Goal: Check status: Check status

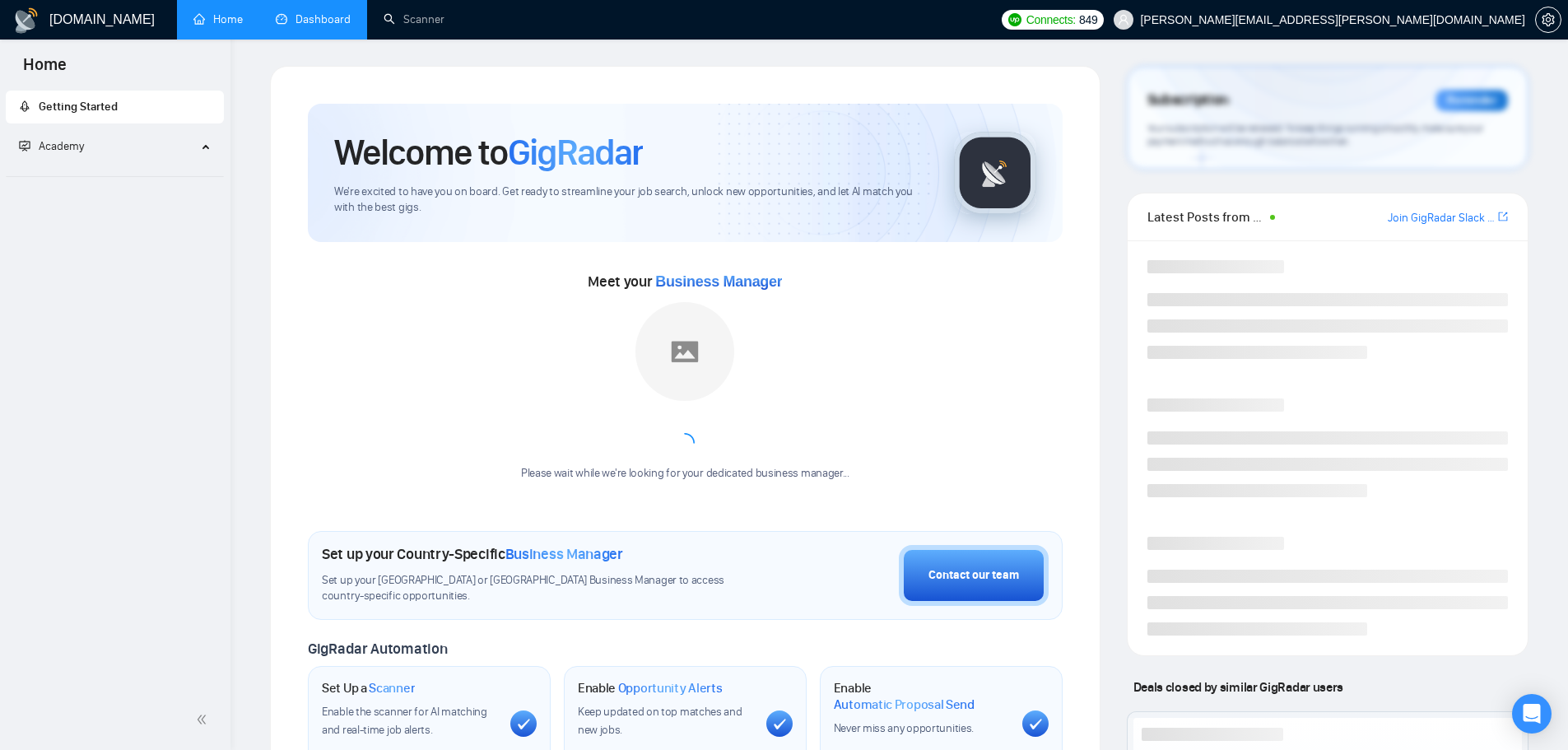
click at [318, 20] on link "Dashboard" at bounding box center [313, 19] width 75 height 14
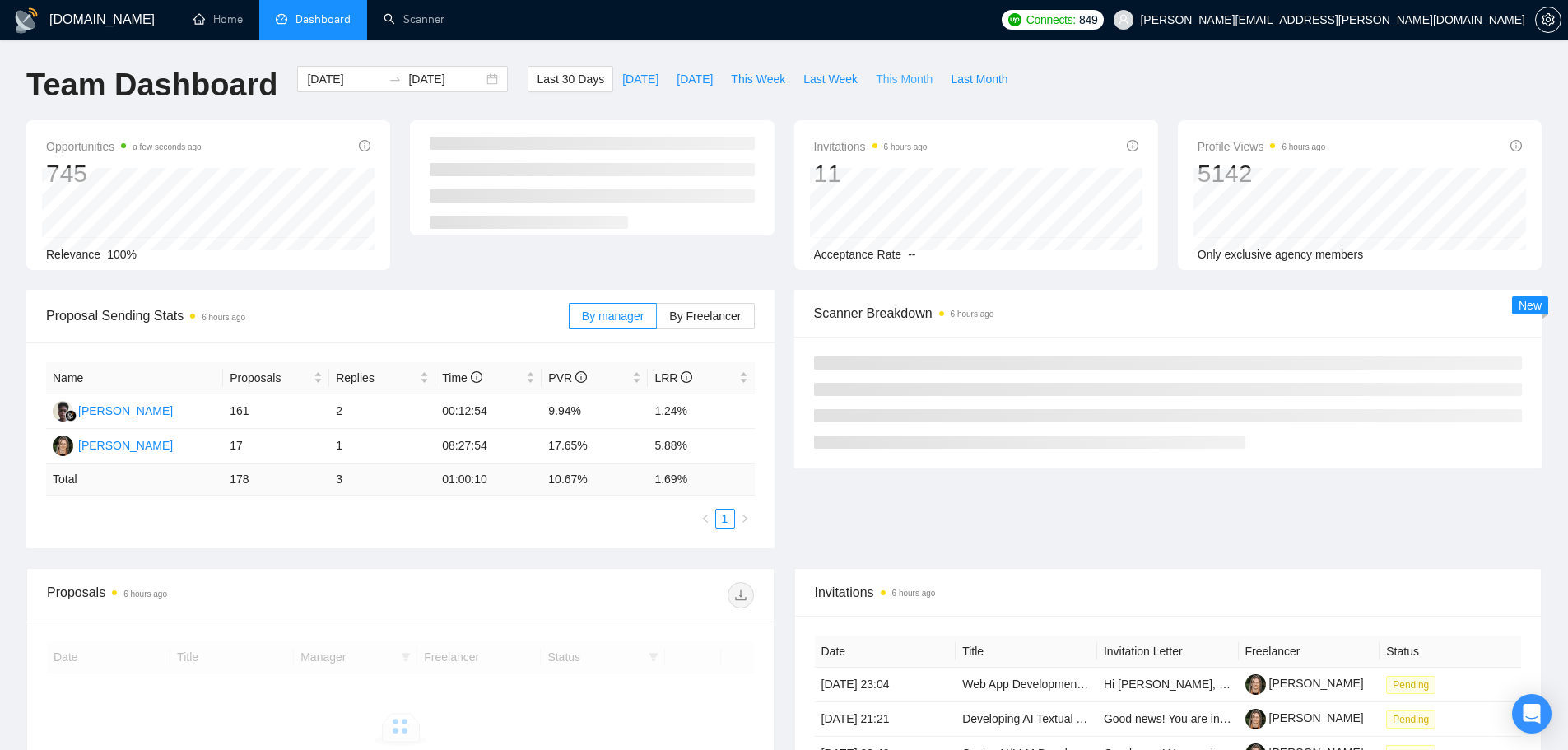
click at [901, 71] on span "This Month" at bounding box center [903, 78] width 57 height 18
type input "[DATE]"
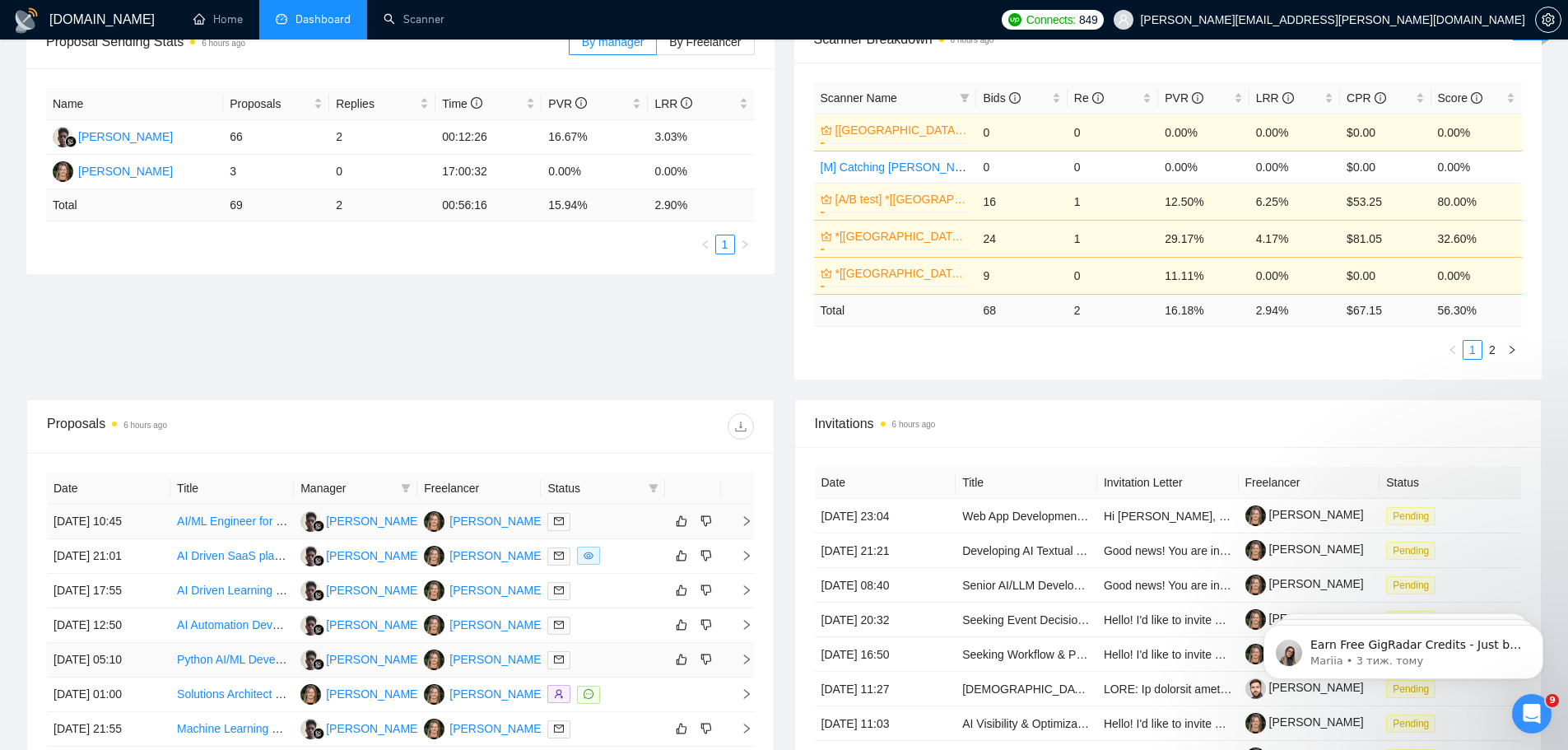
scroll to position [412, 0]
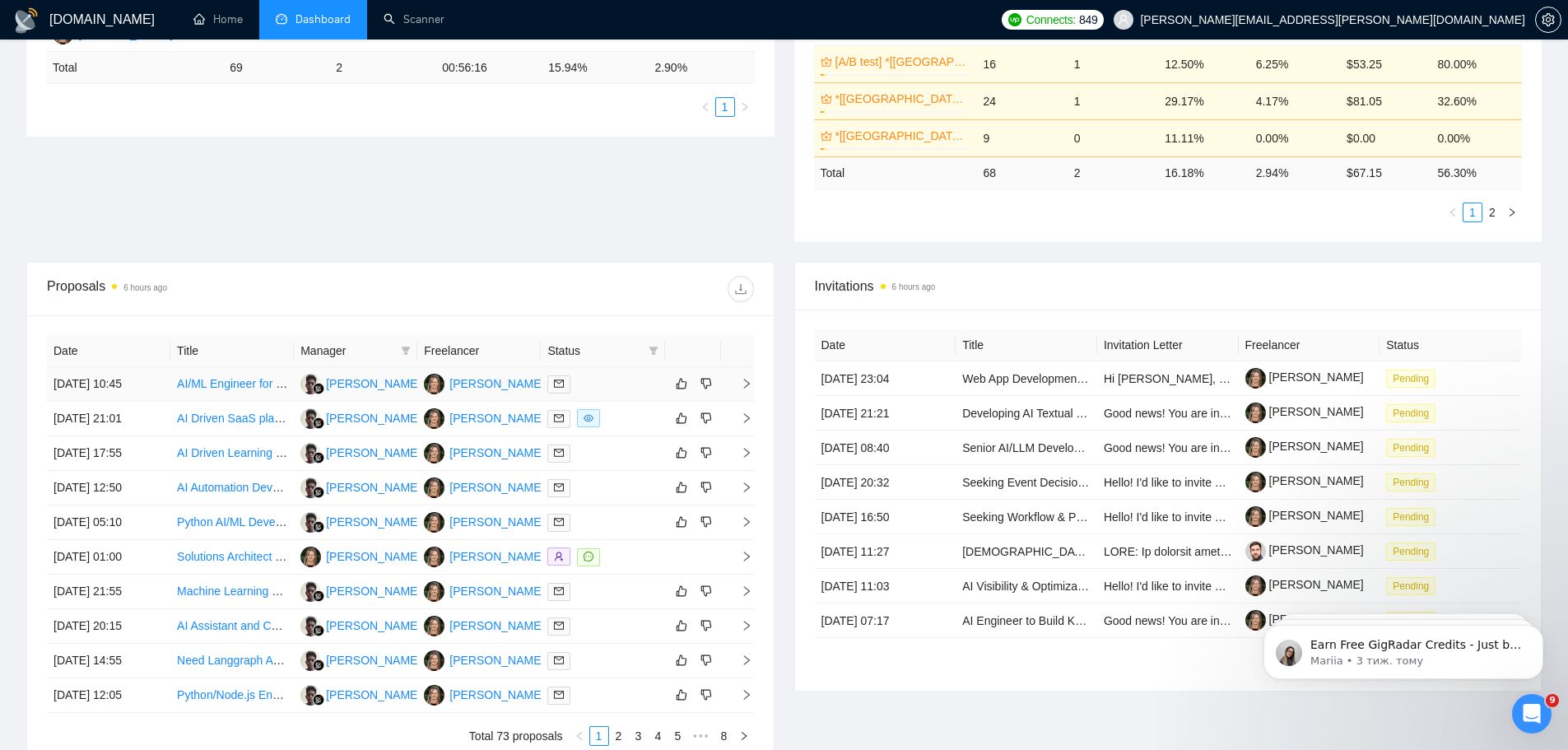
click at [613, 379] on div at bounding box center [602, 384] width 111 height 19
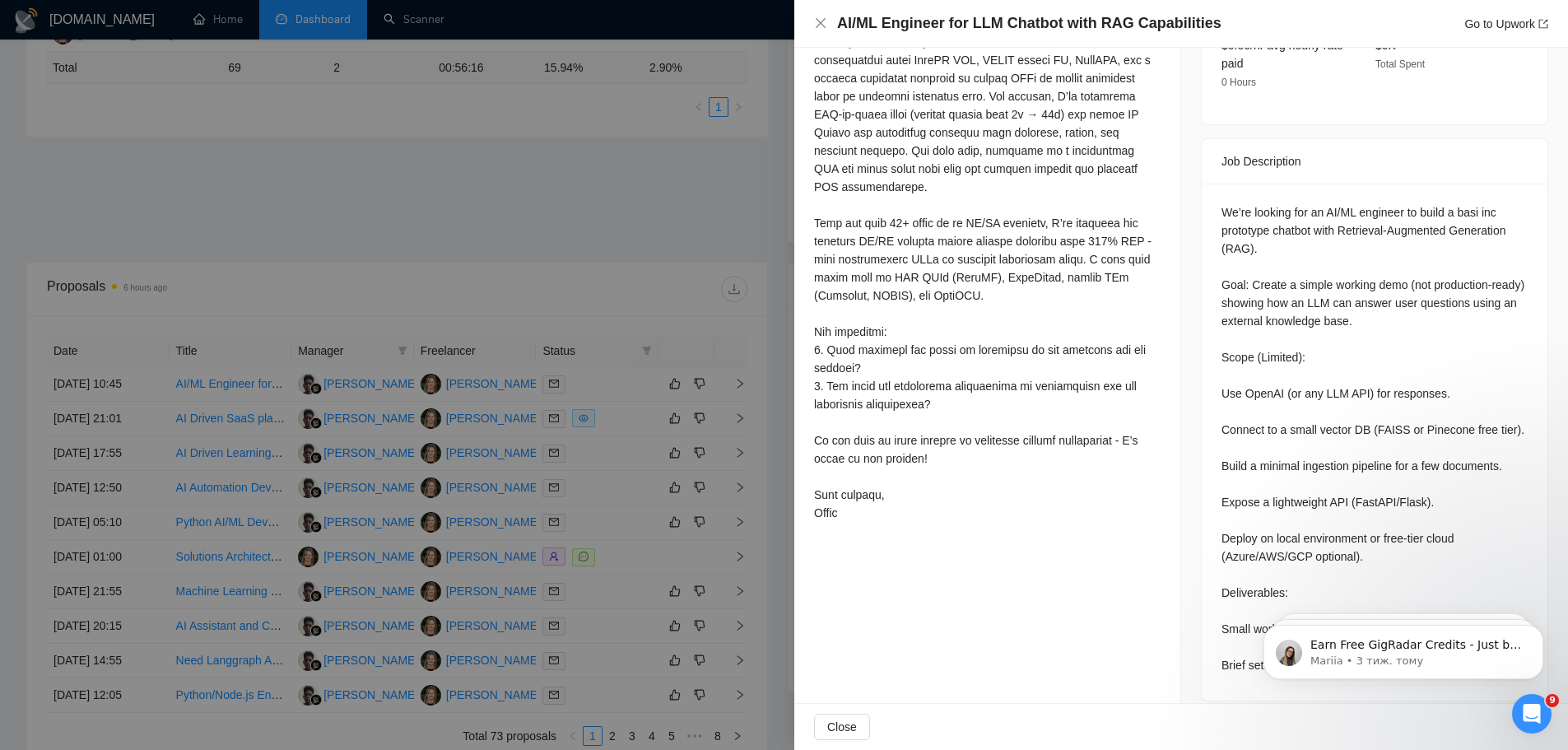
scroll to position [0, 0]
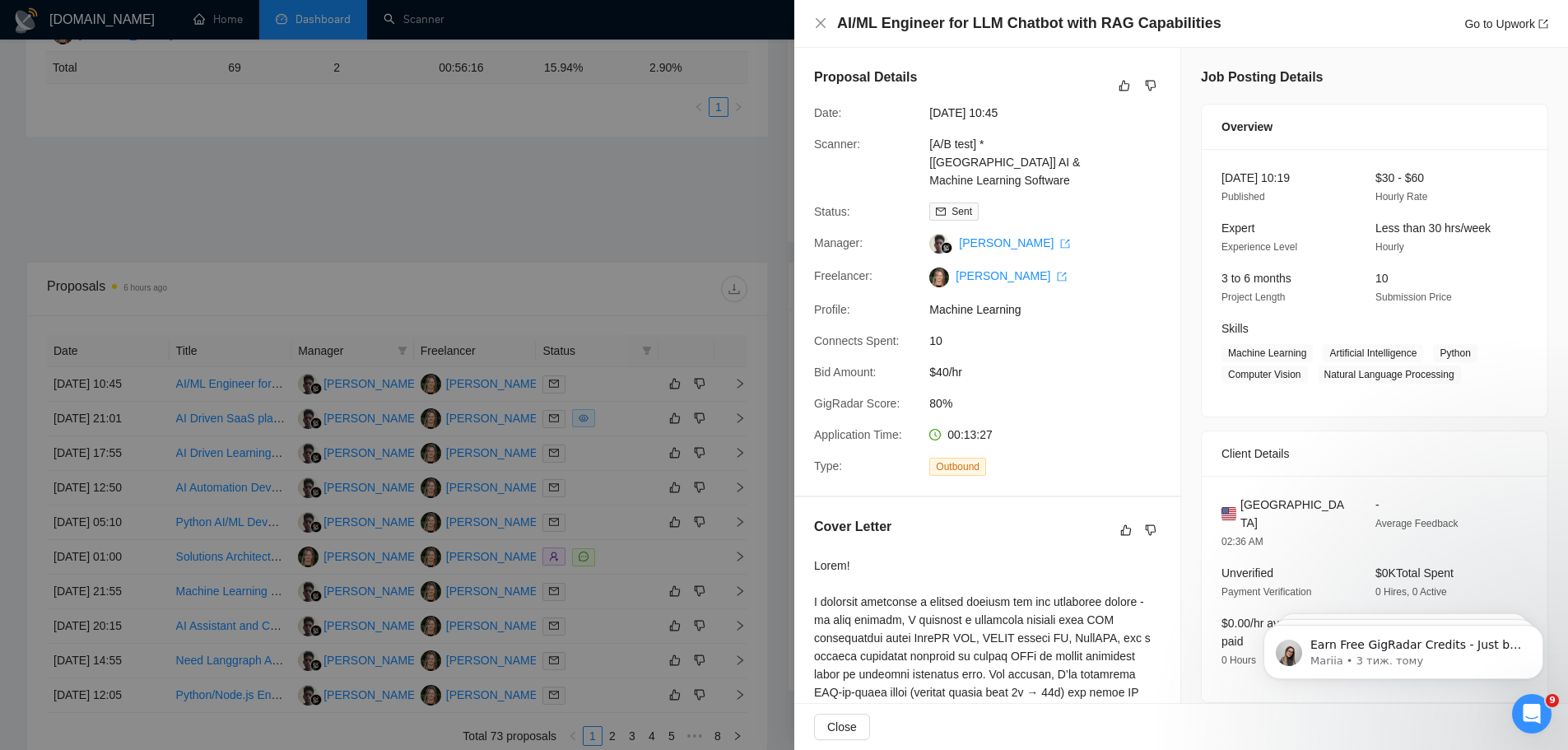
click at [646, 198] on div at bounding box center [784, 375] width 1568 height 750
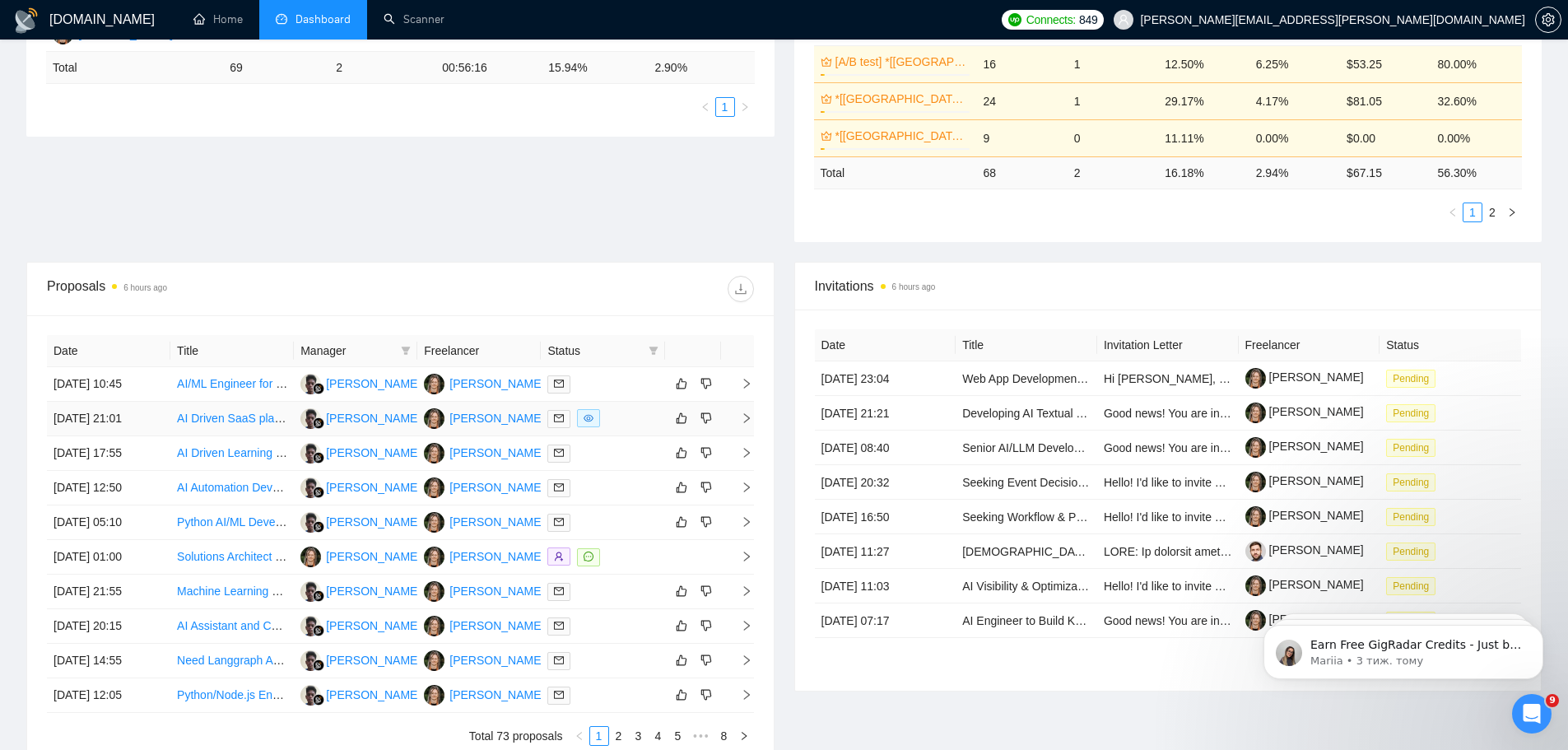
click at [629, 425] on div at bounding box center [602, 419] width 111 height 19
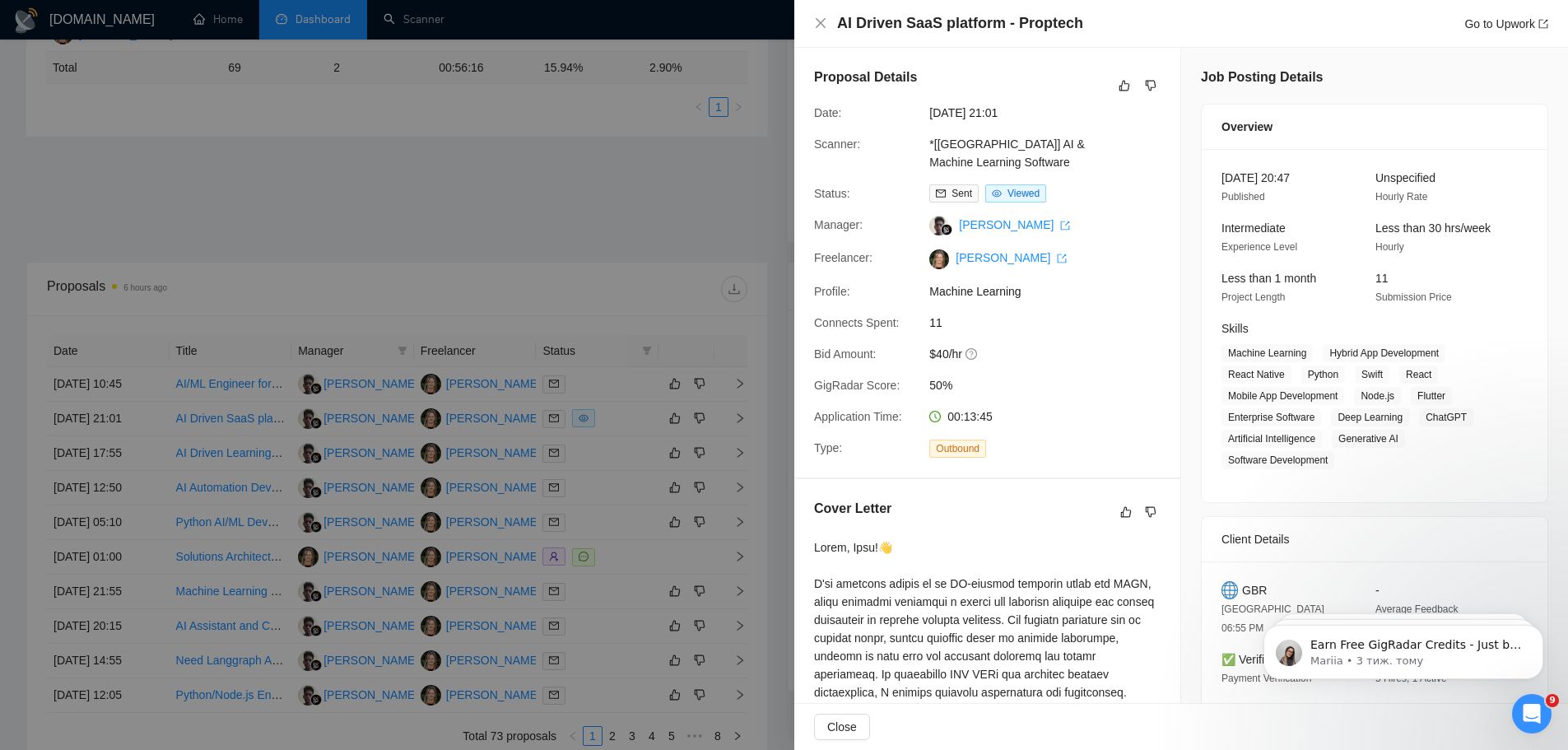
click at [648, 209] on div at bounding box center [784, 375] width 1568 height 750
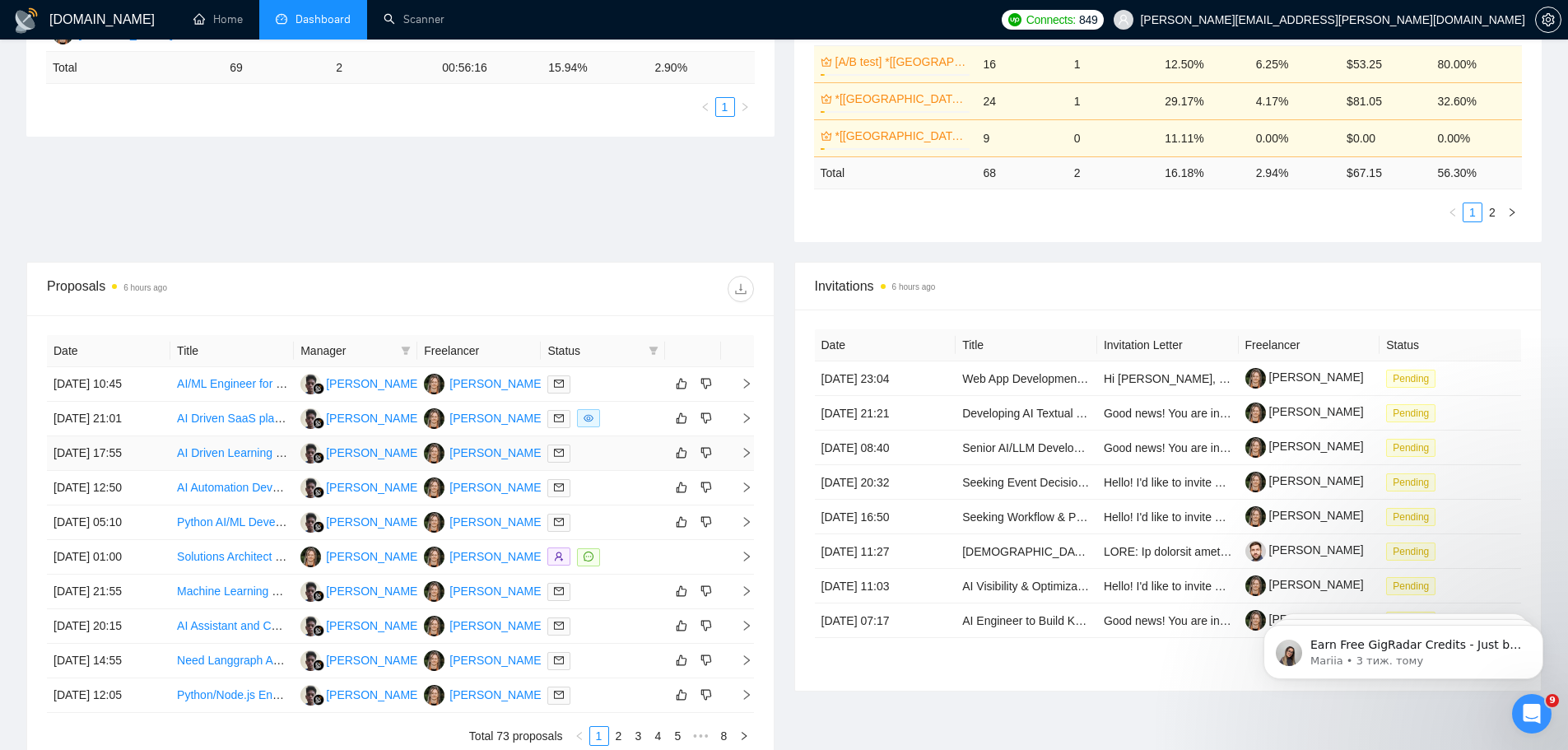
click at [610, 447] on div at bounding box center [602, 453] width 111 height 19
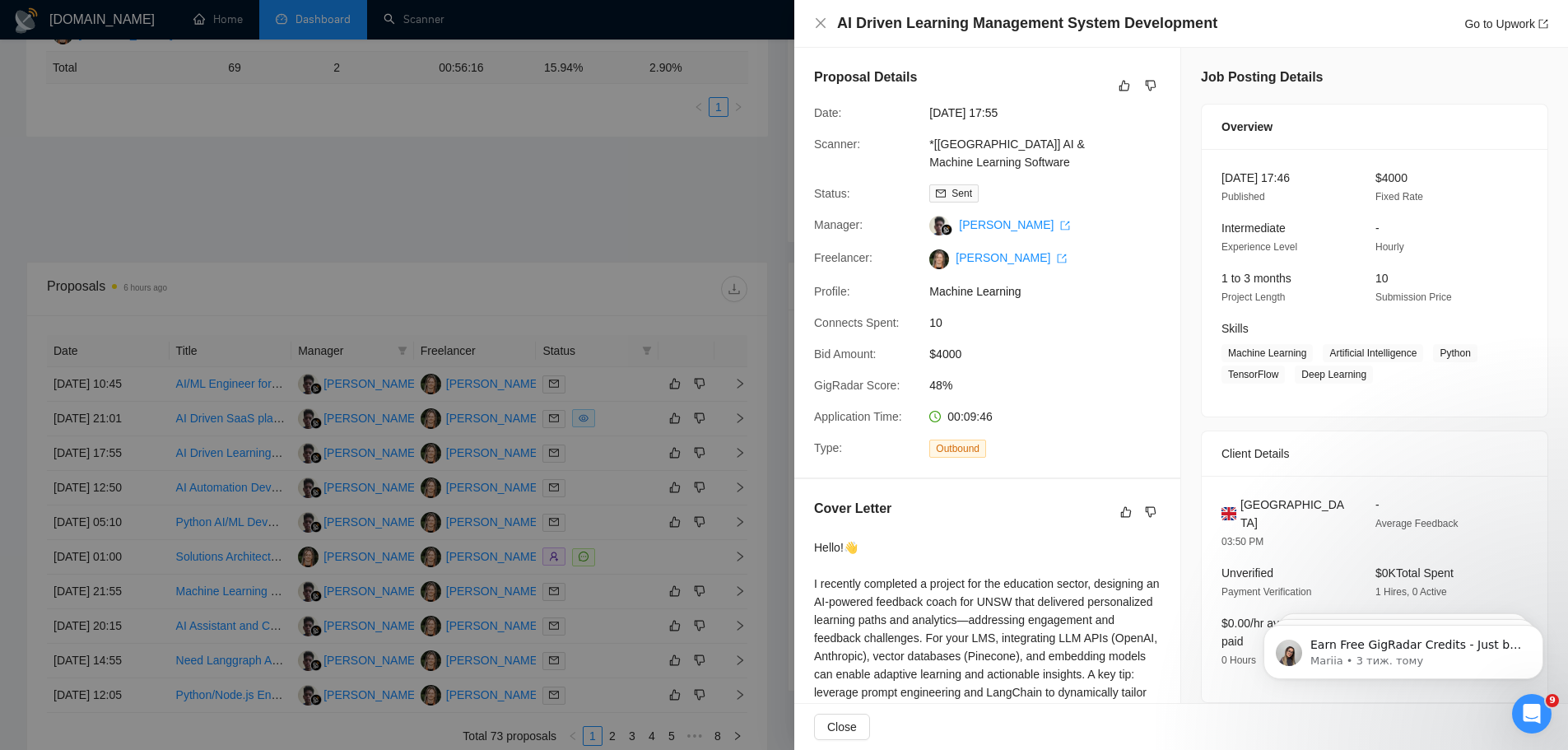
click at [618, 238] on div at bounding box center [784, 375] width 1568 height 750
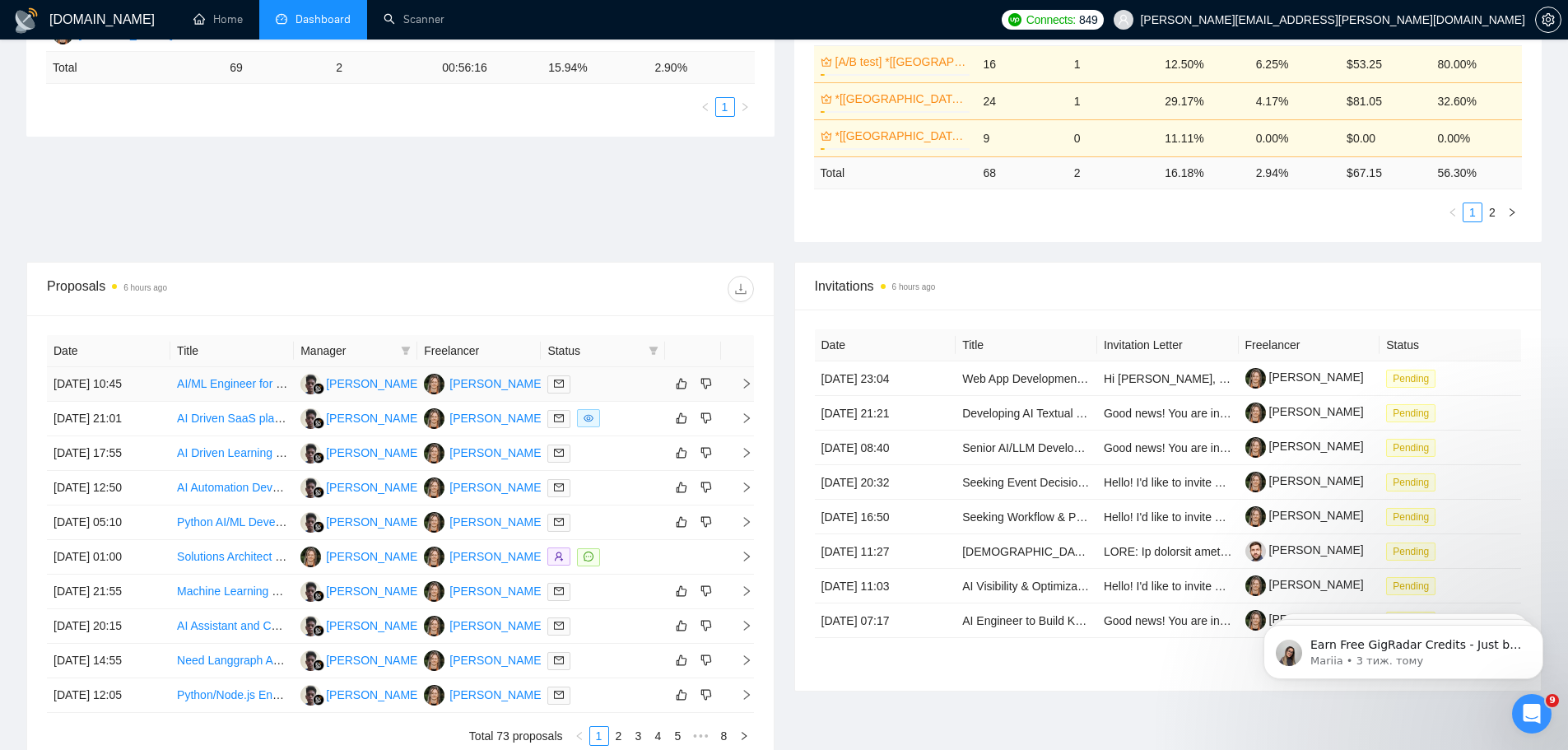
click at [616, 386] on div at bounding box center [602, 384] width 111 height 19
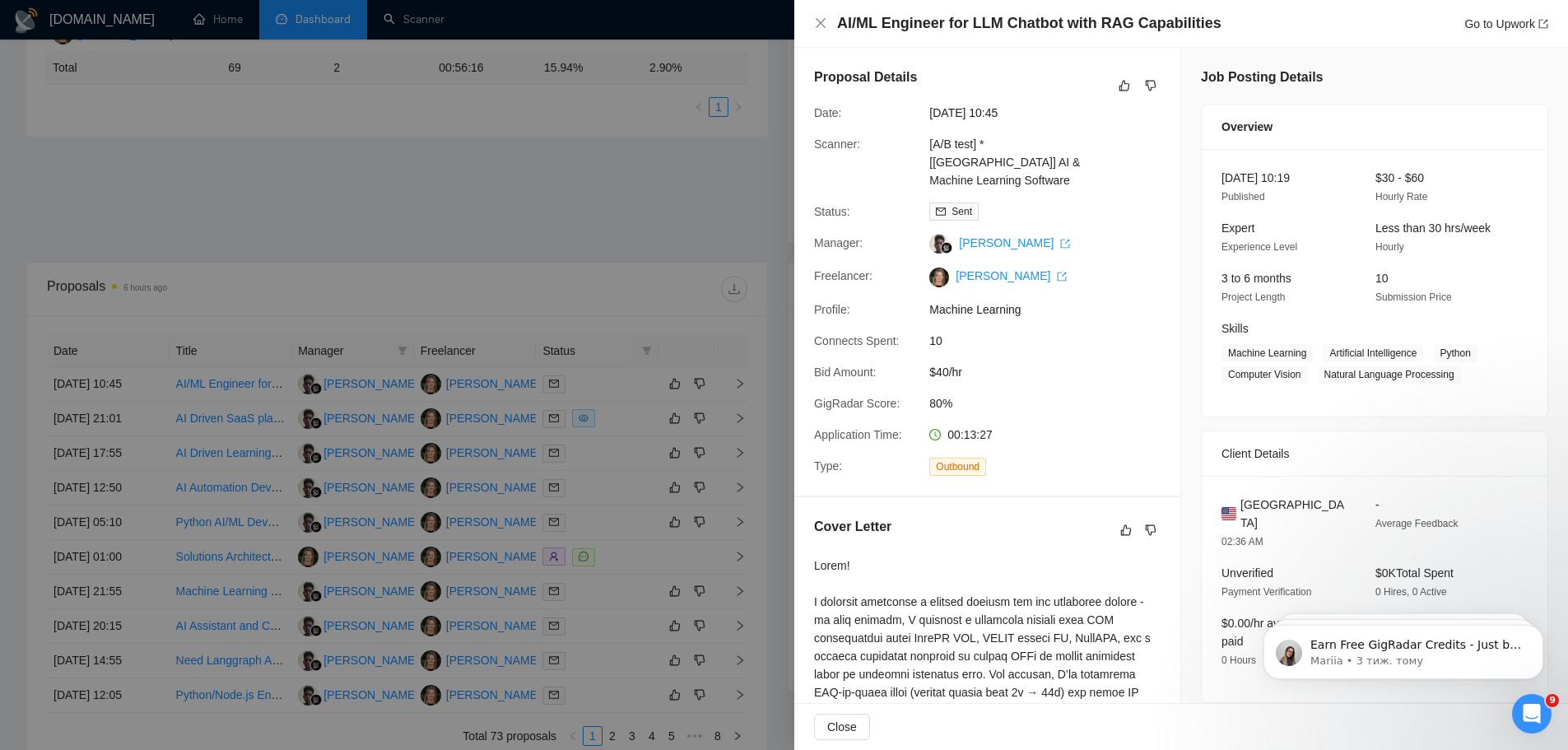
click at [573, 235] on div at bounding box center [784, 375] width 1568 height 750
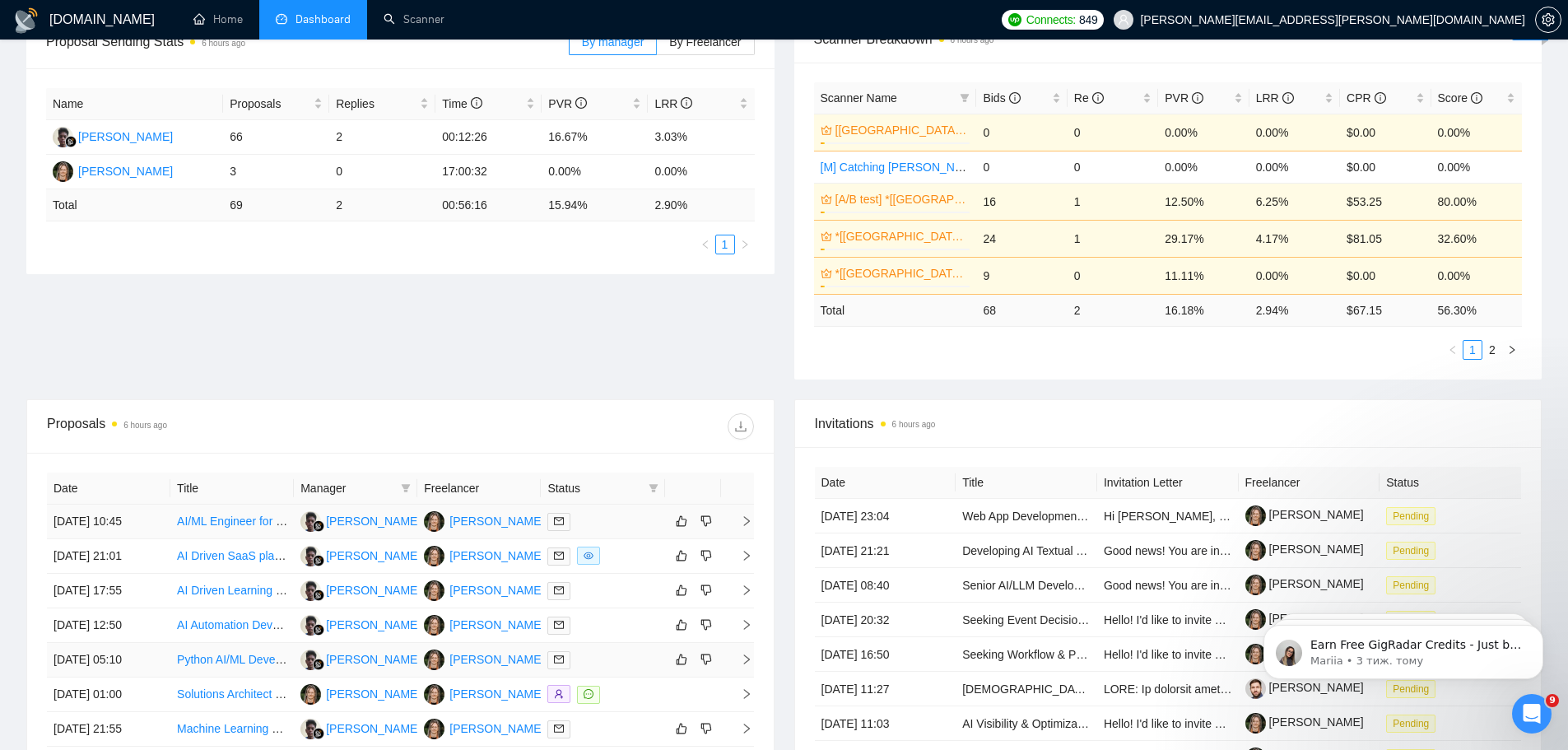
scroll to position [412, 0]
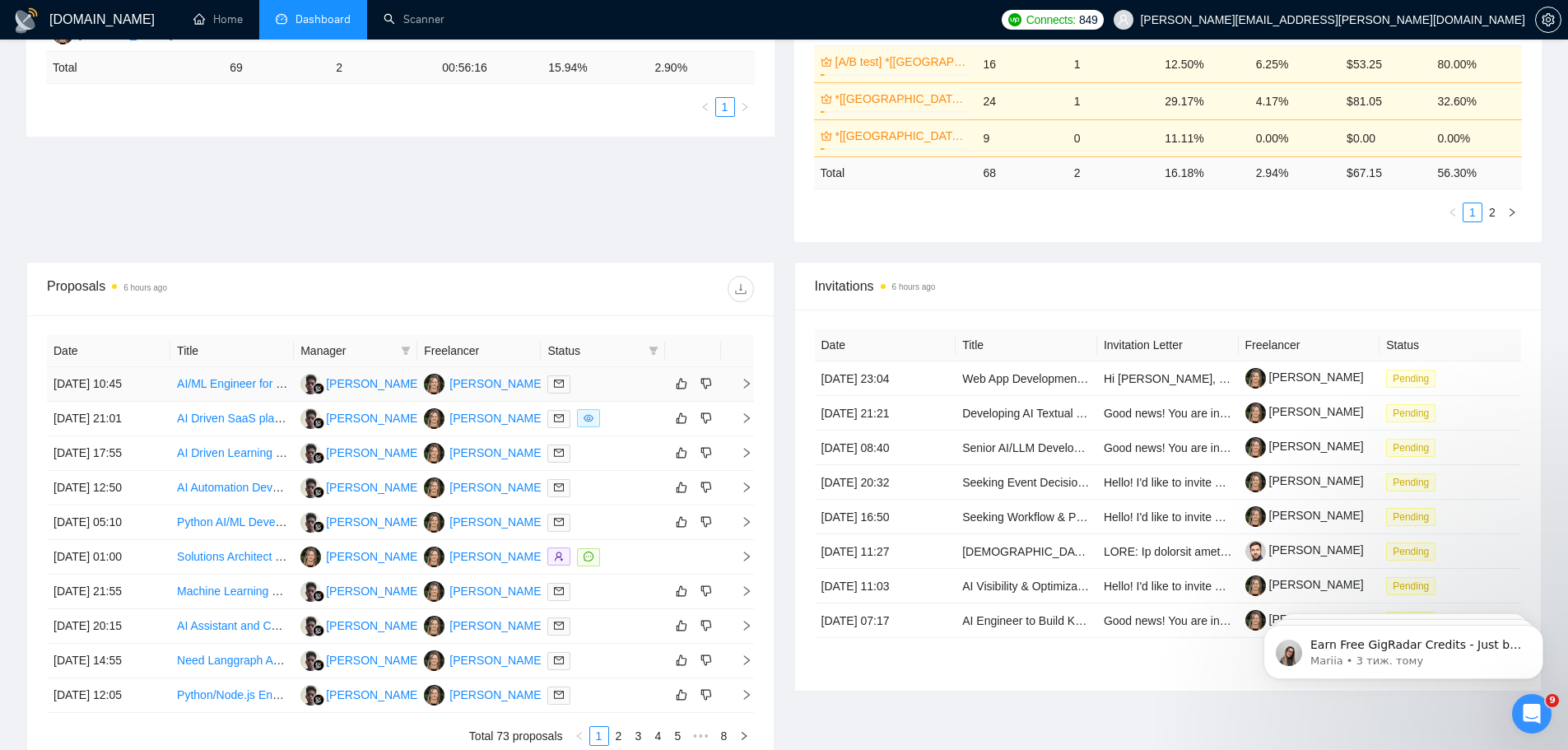
click at [606, 392] on div at bounding box center [602, 384] width 111 height 19
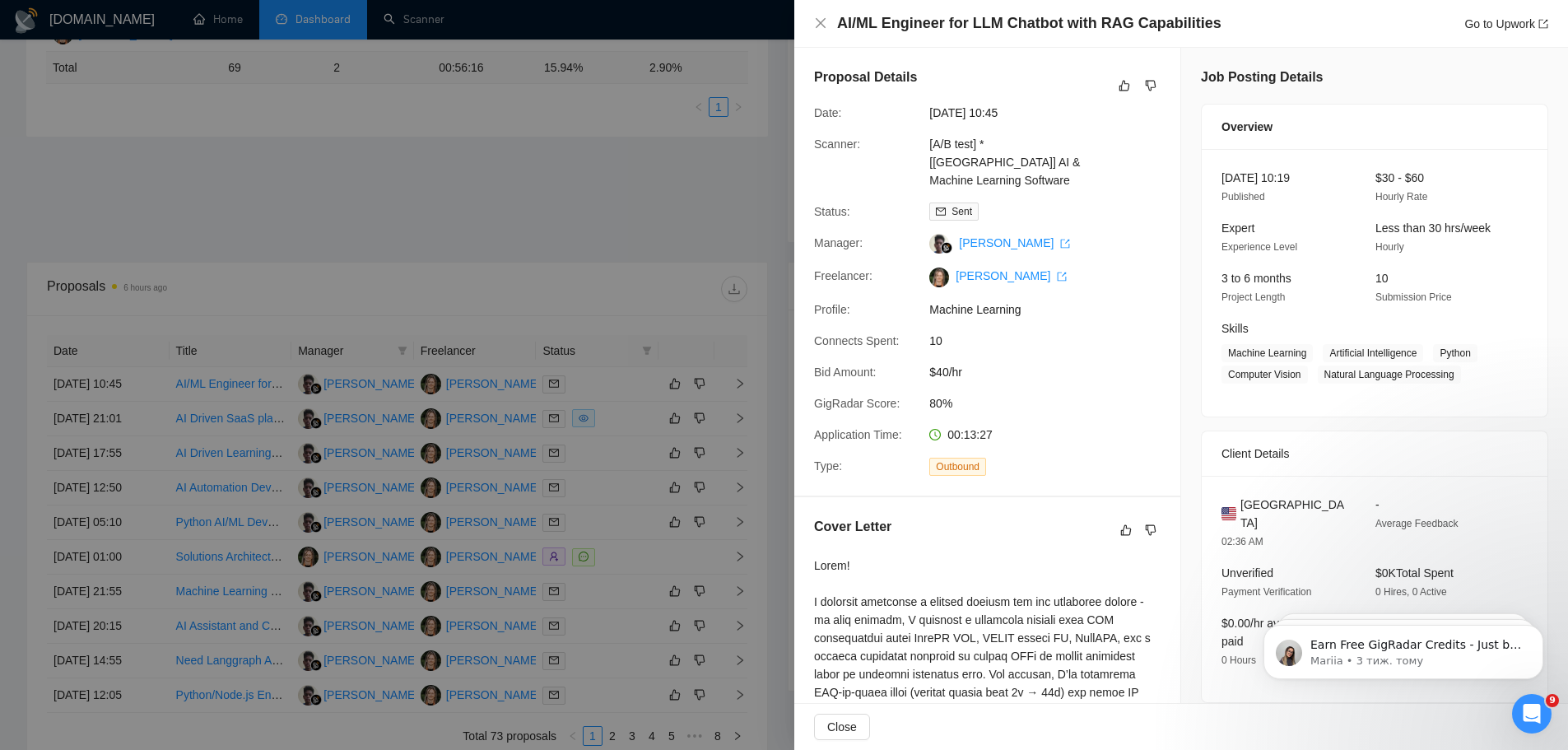
click at [566, 229] on div at bounding box center [784, 375] width 1568 height 750
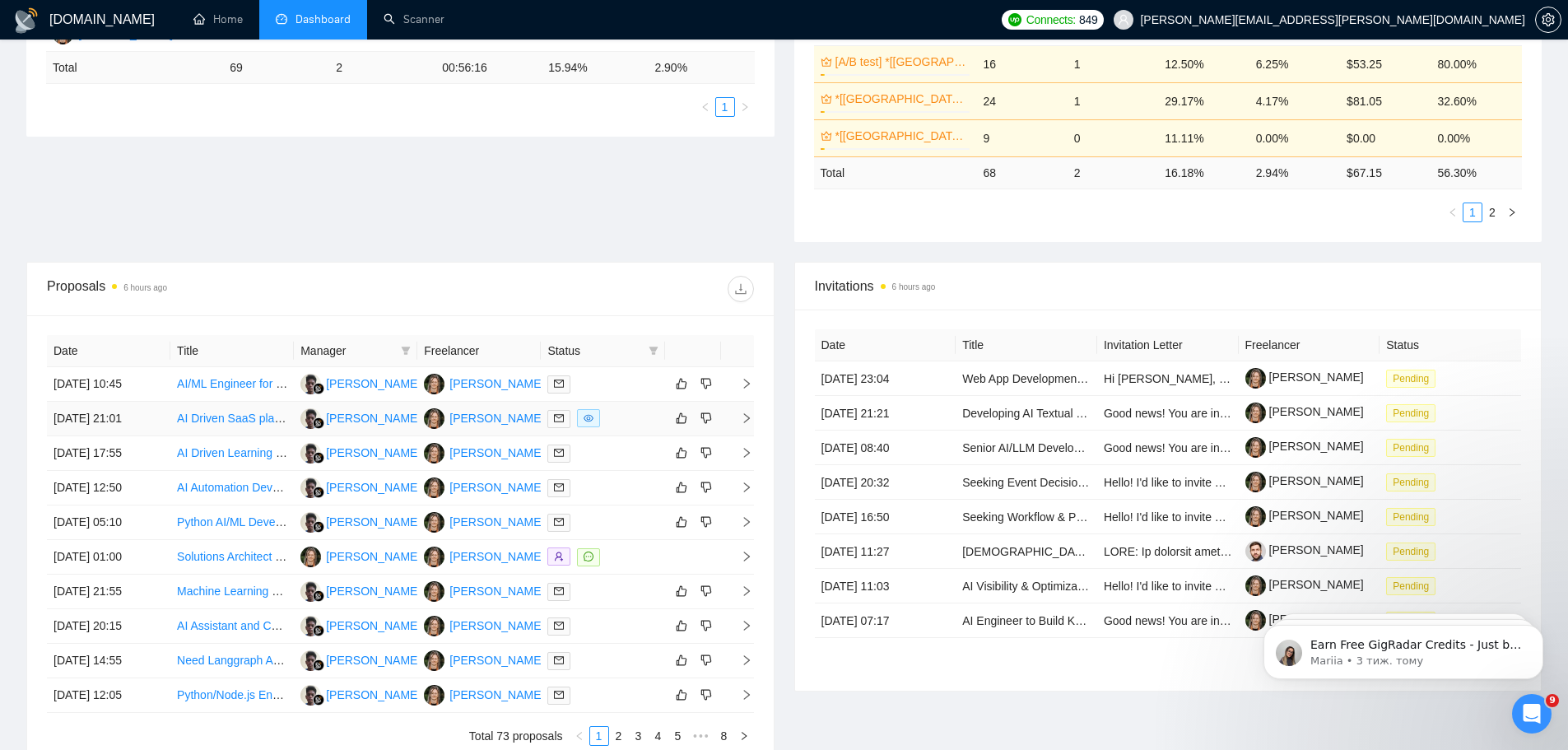
click at [621, 420] on div at bounding box center [602, 419] width 111 height 19
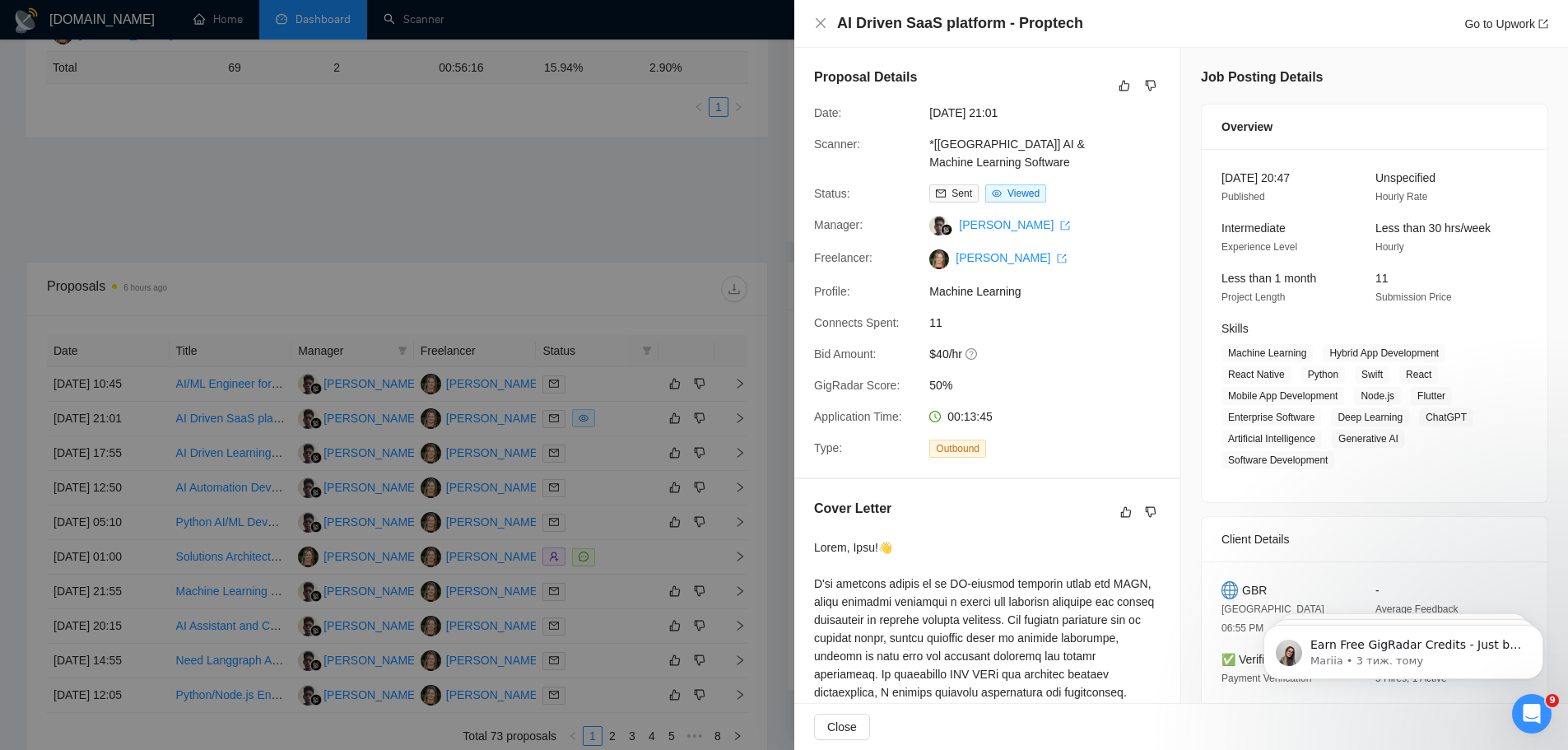
click at [615, 209] on div at bounding box center [784, 375] width 1568 height 750
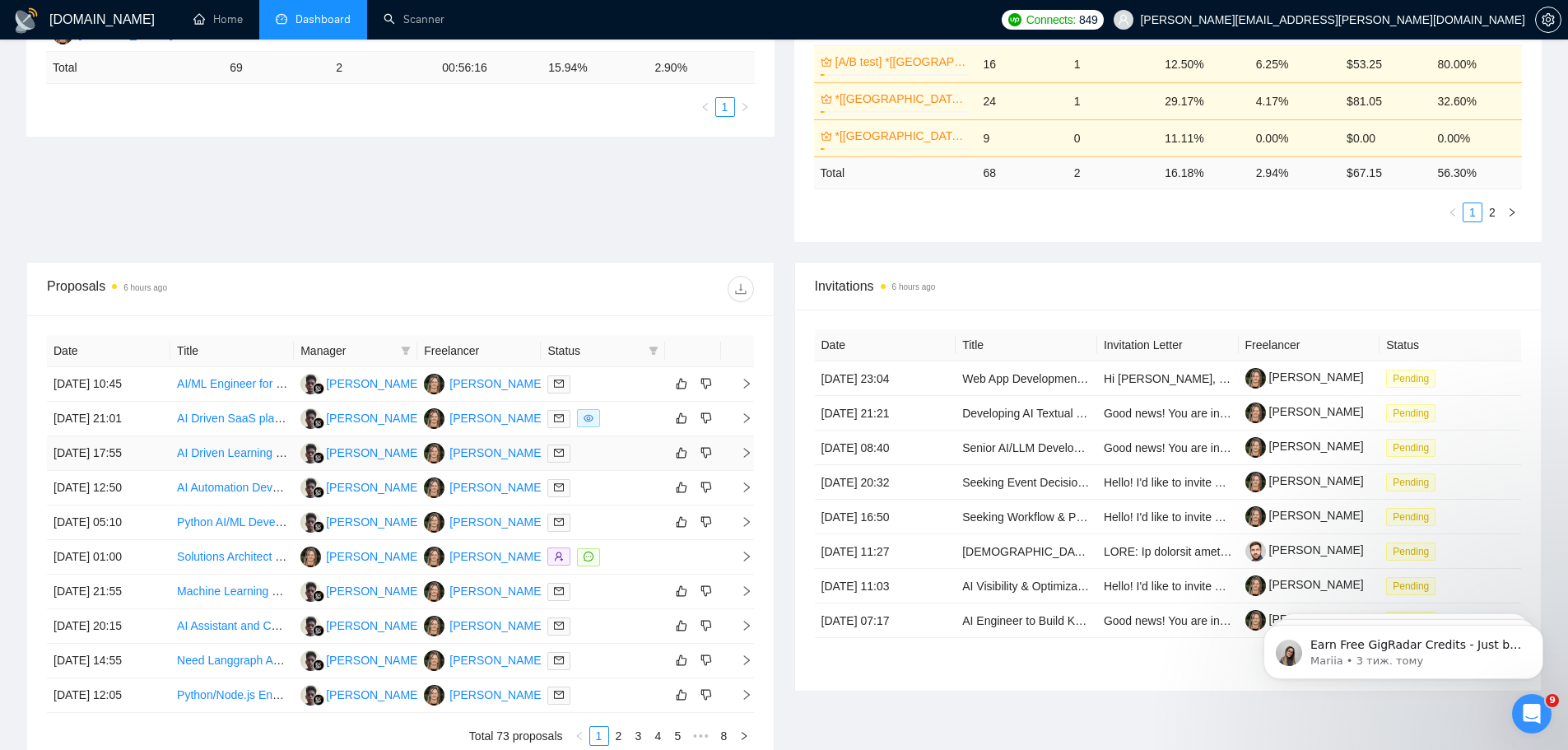
click at [613, 444] on div at bounding box center [602, 453] width 111 height 19
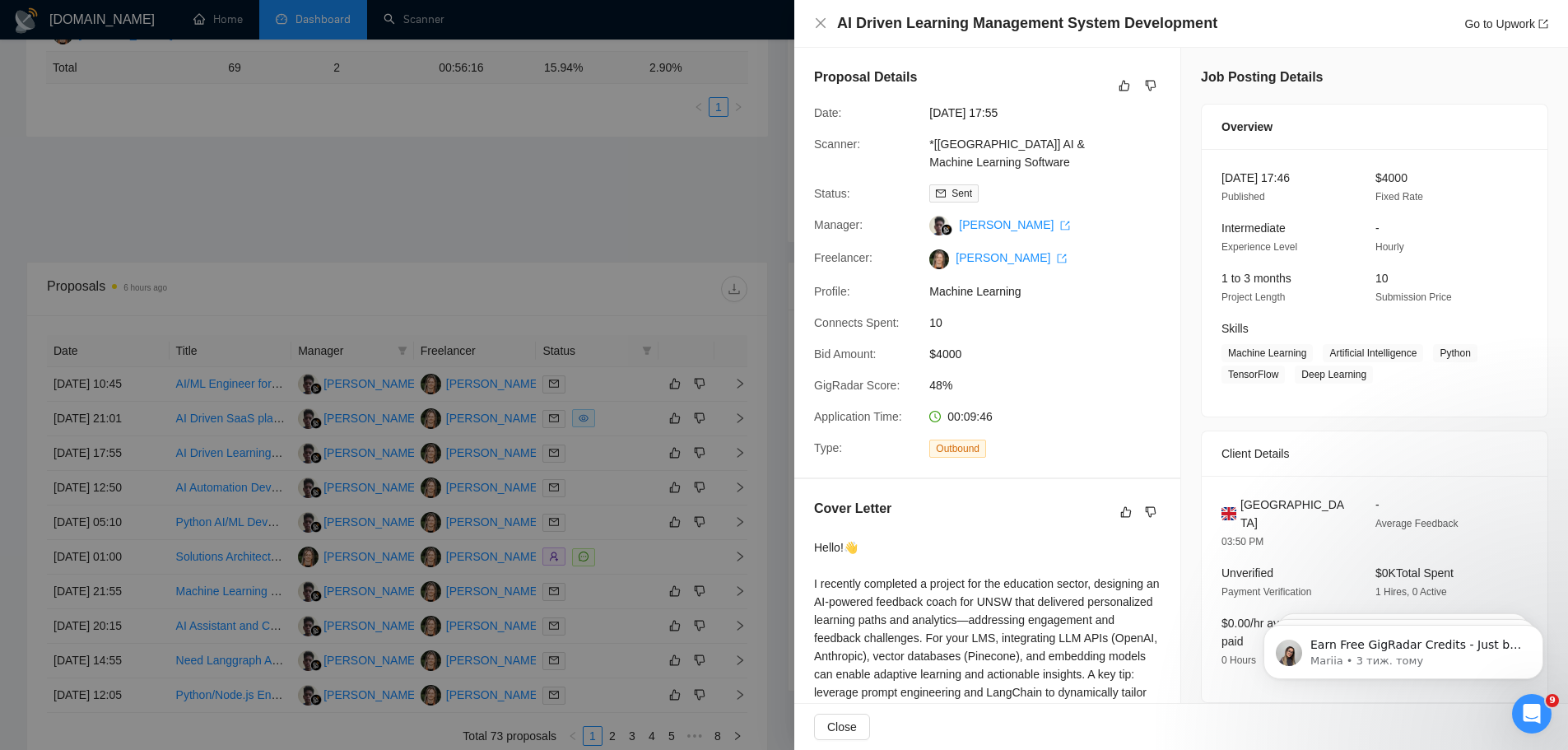
click at [608, 235] on div at bounding box center [784, 375] width 1568 height 750
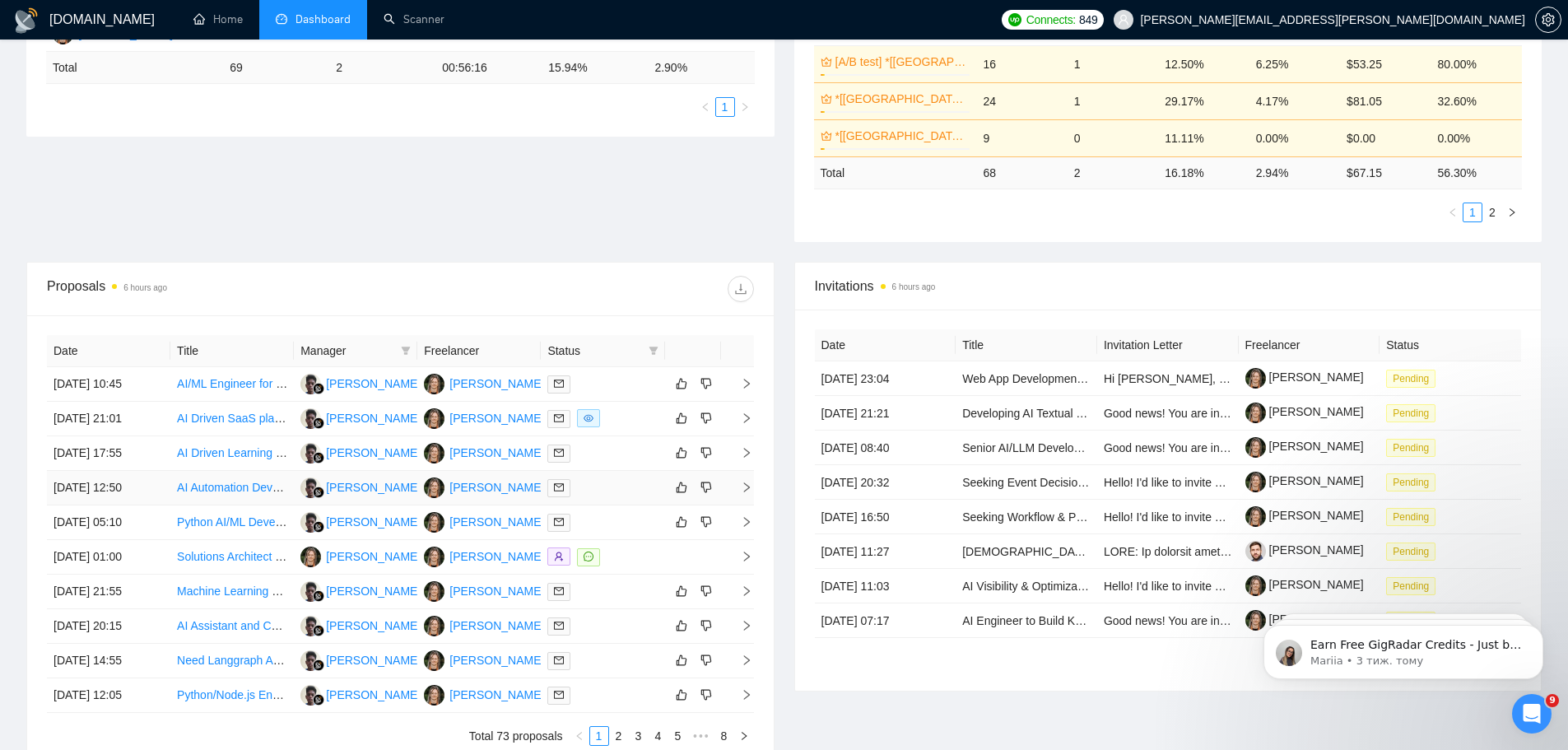
click at [603, 485] on div at bounding box center [602, 487] width 111 height 19
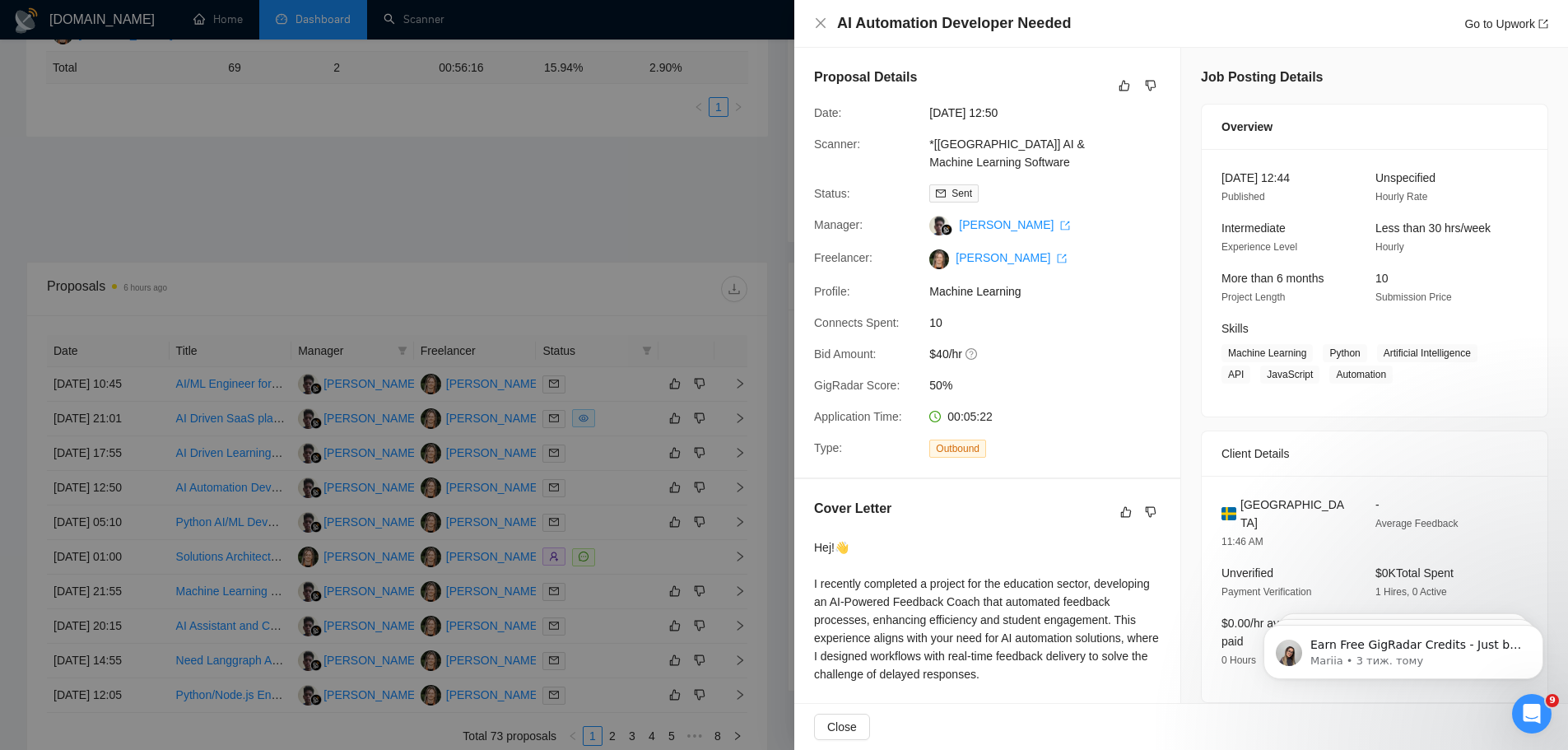
click at [633, 241] on div at bounding box center [784, 375] width 1568 height 750
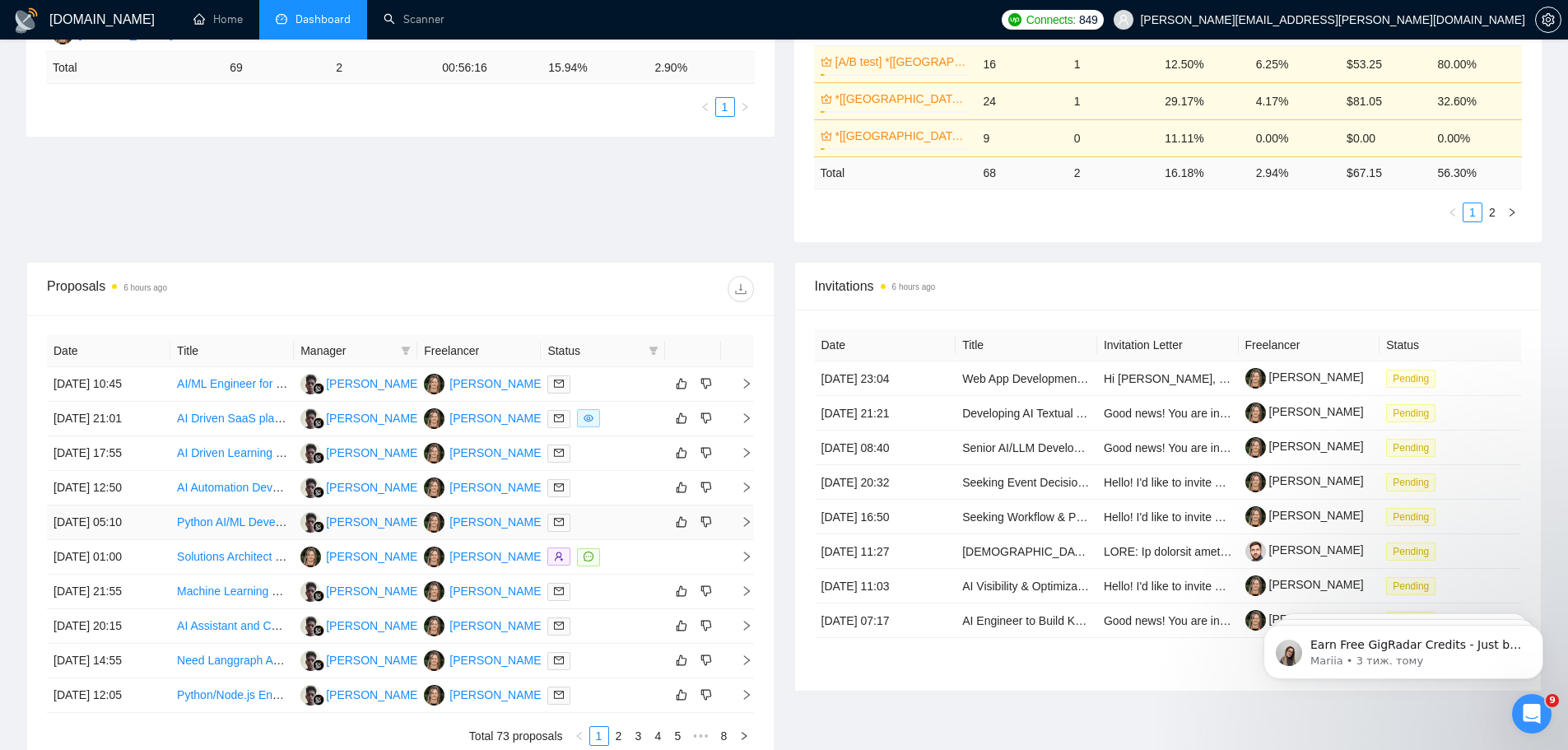
click at [609, 528] on div at bounding box center [602, 522] width 111 height 19
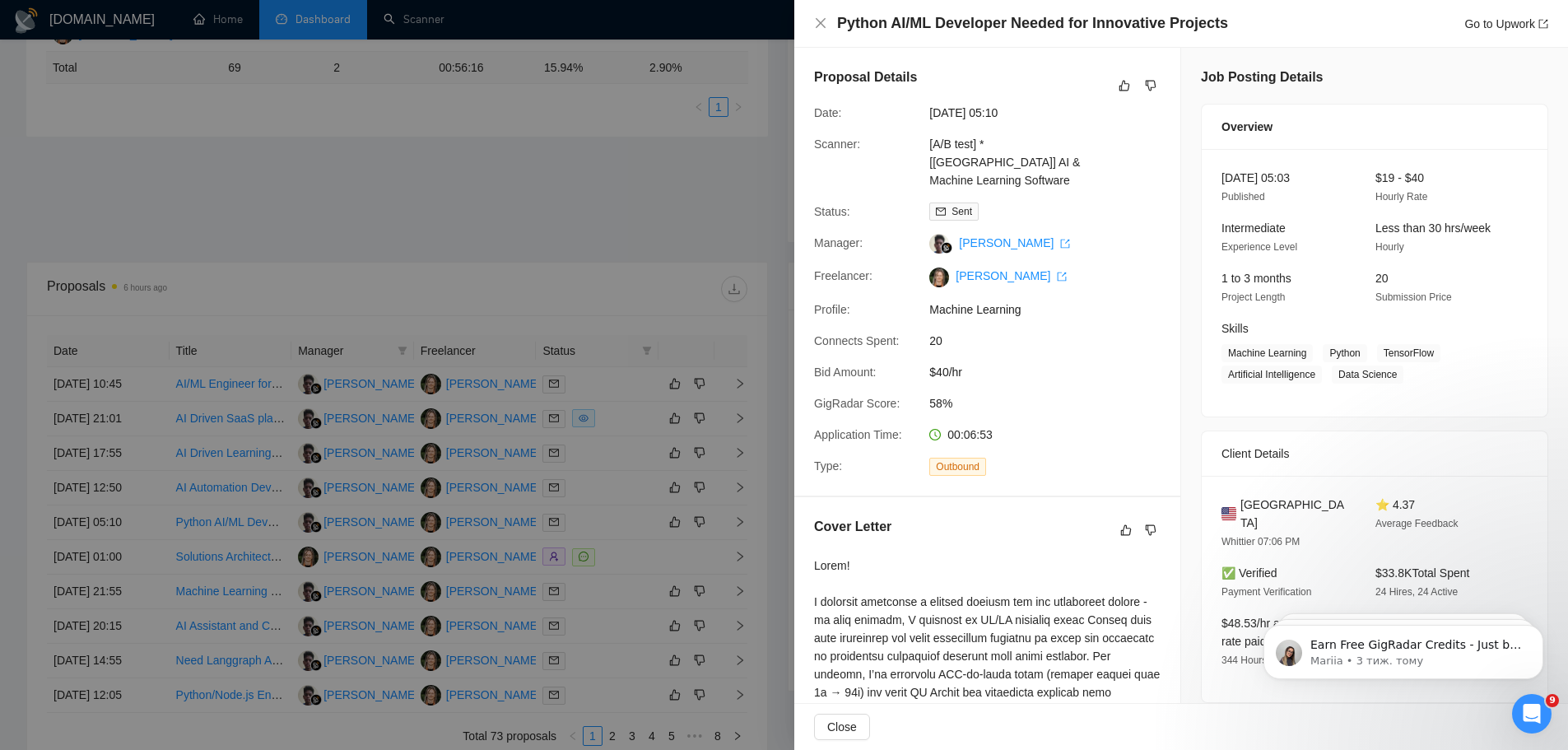
click at [621, 239] on div at bounding box center [784, 375] width 1568 height 750
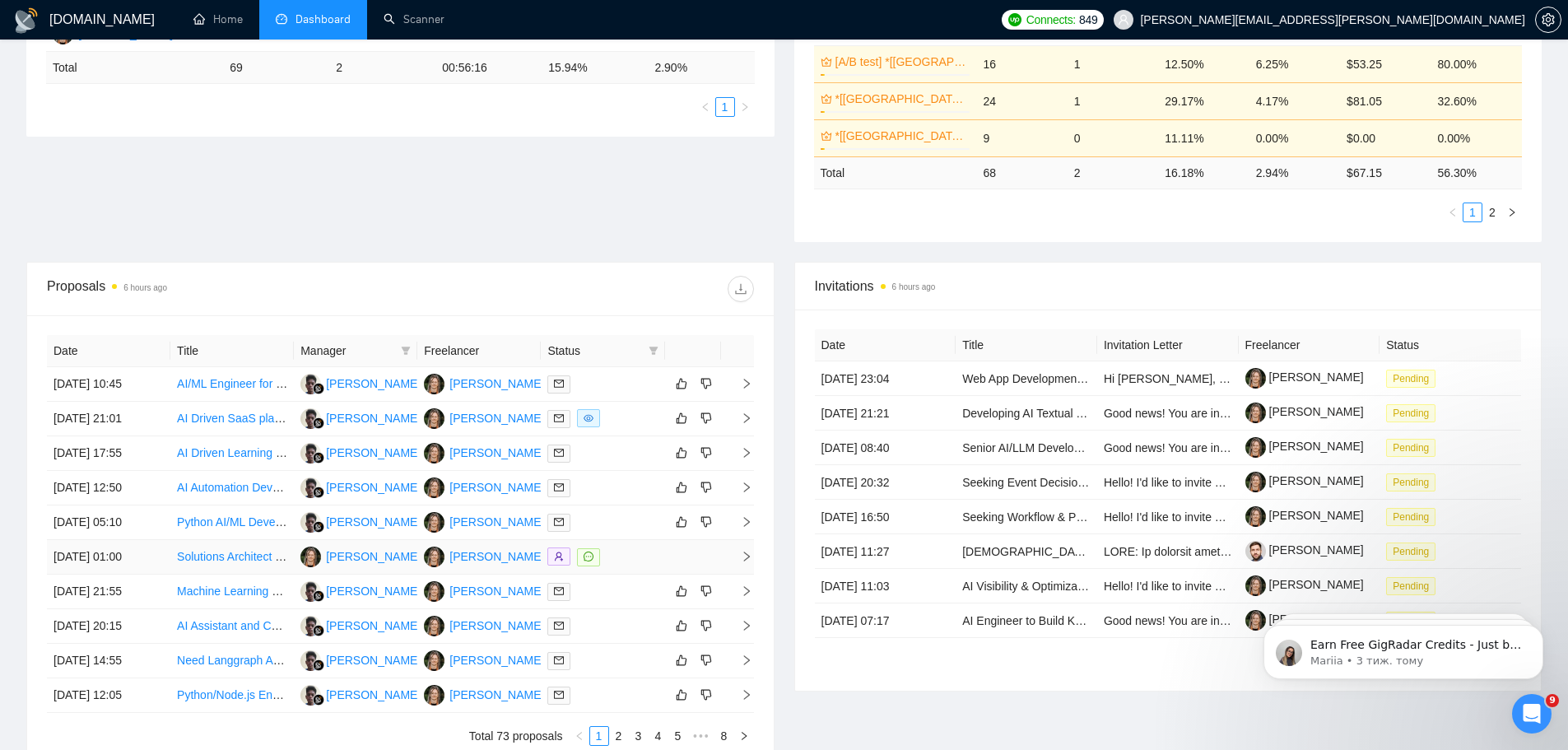
click at [632, 562] on div at bounding box center [602, 557] width 111 height 19
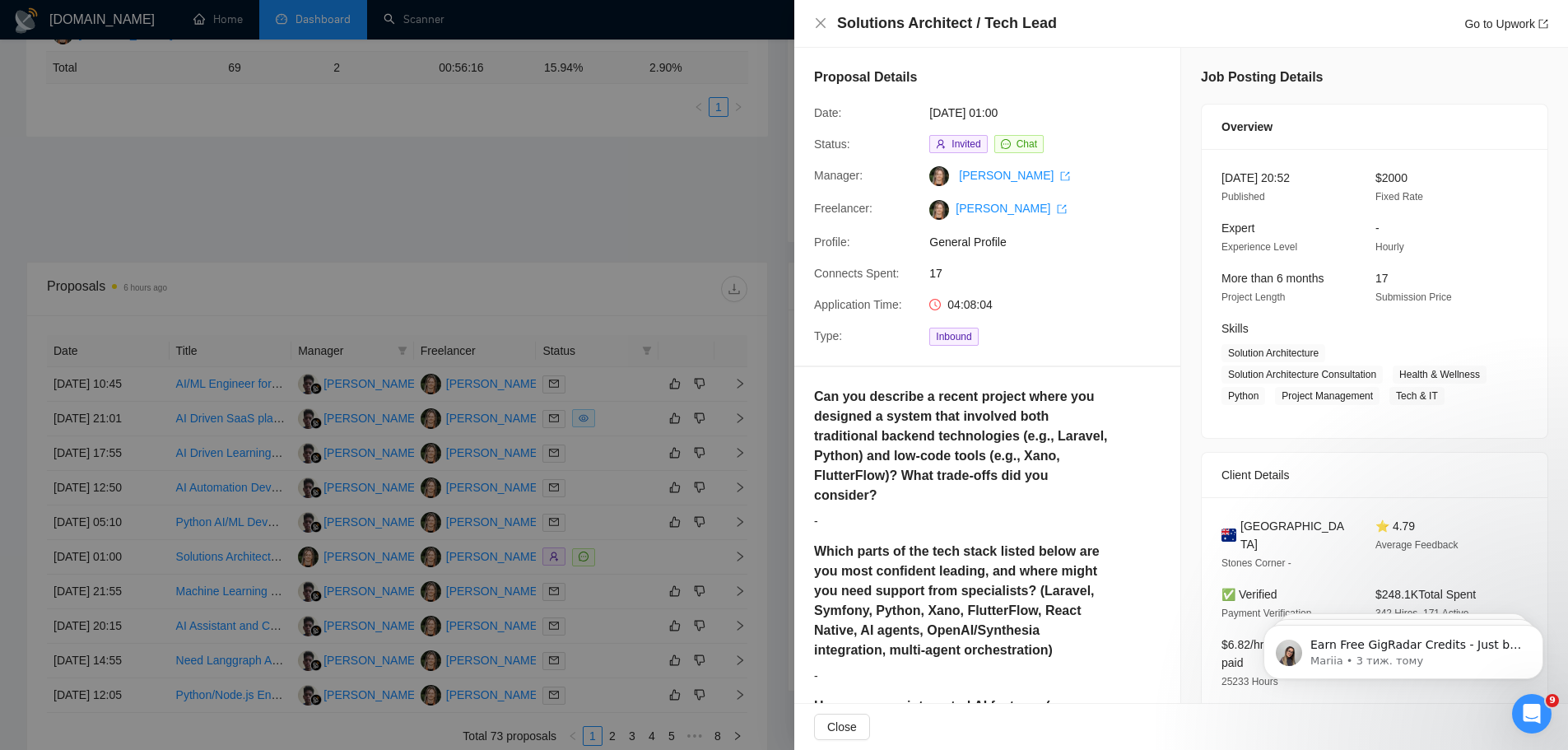
click at [587, 247] on div at bounding box center [784, 375] width 1568 height 750
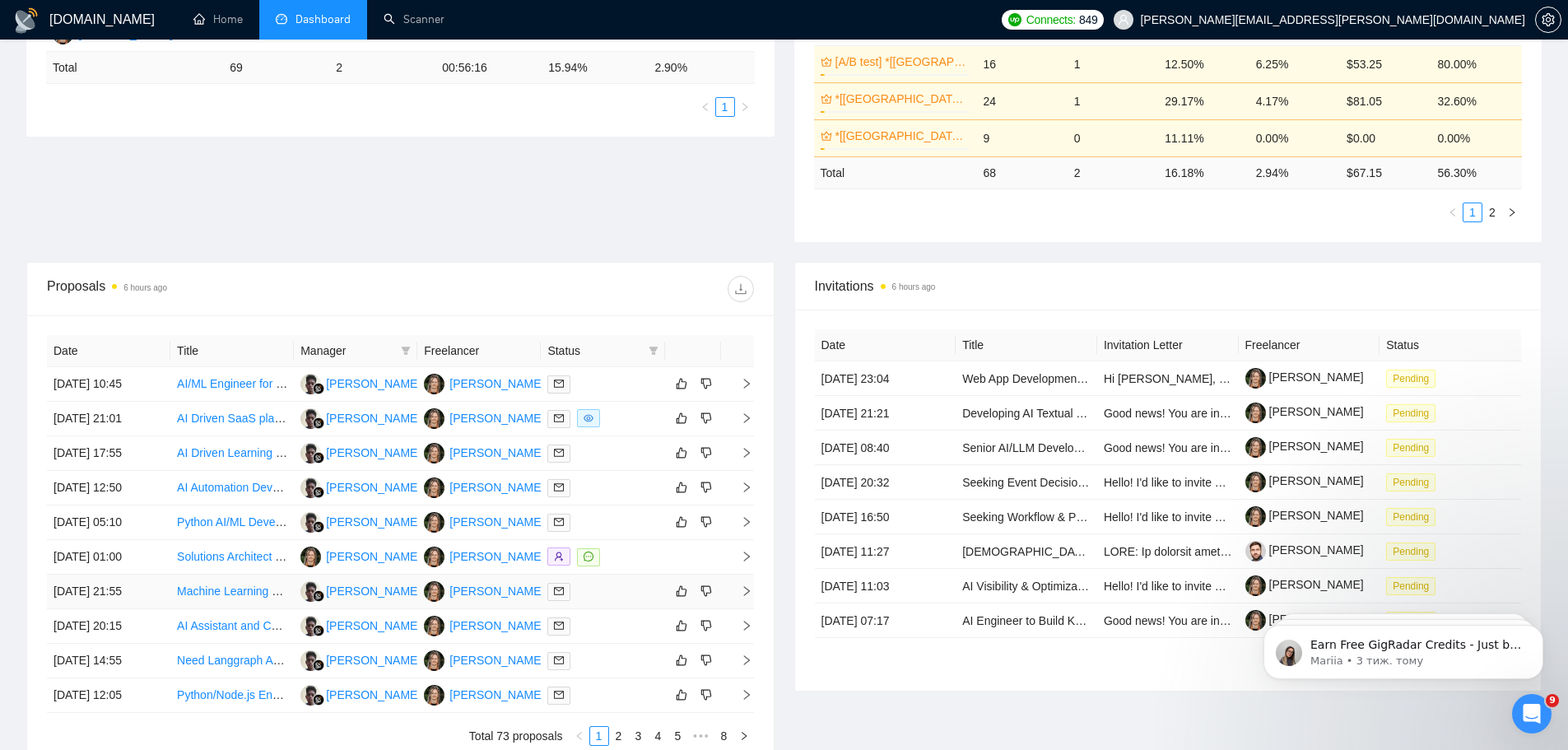
click at [603, 589] on div at bounding box center [602, 592] width 111 height 19
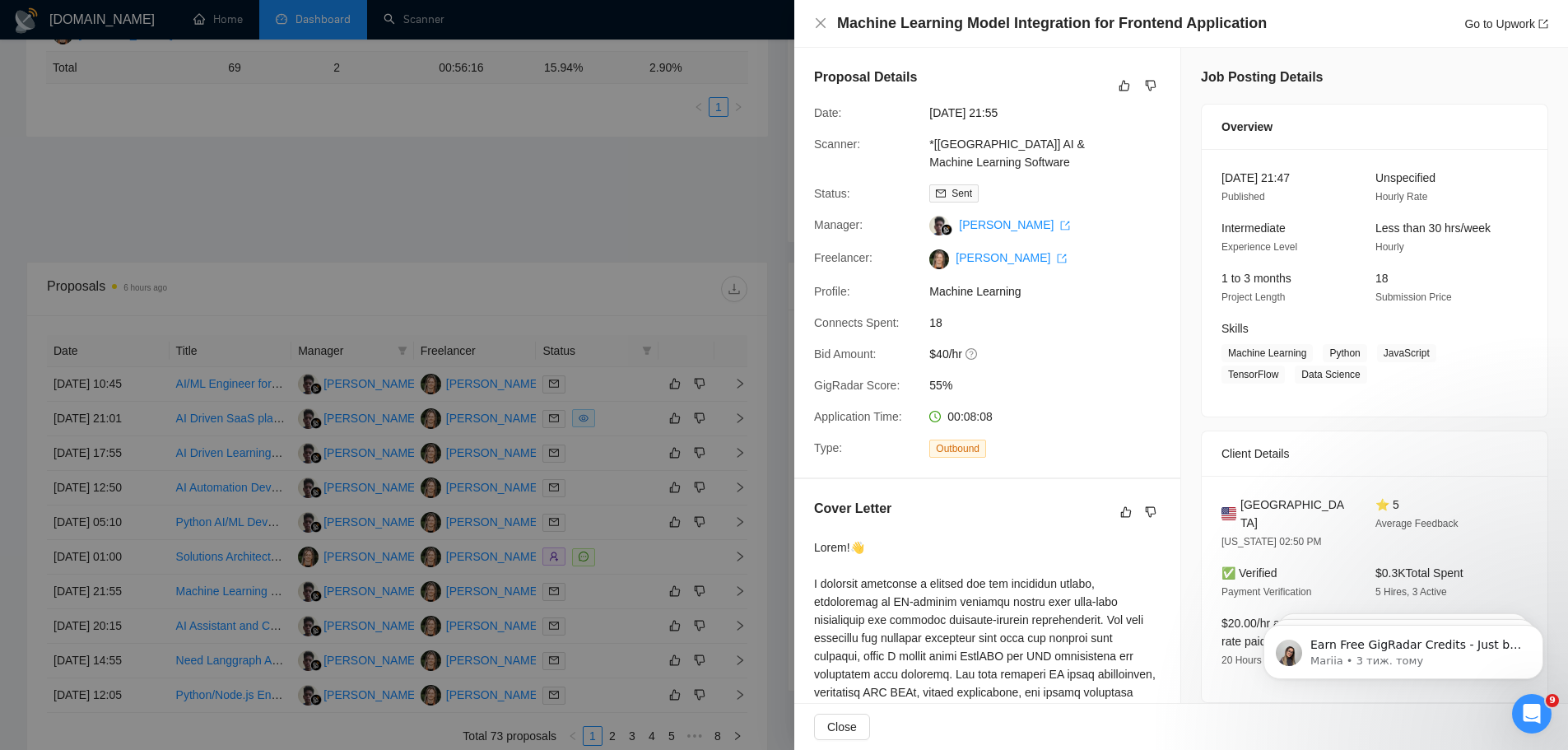
drag, startPoint x: 601, startPoint y: 228, endPoint x: 594, endPoint y: 581, distance: 353.1
click at [600, 230] on div at bounding box center [784, 375] width 1568 height 750
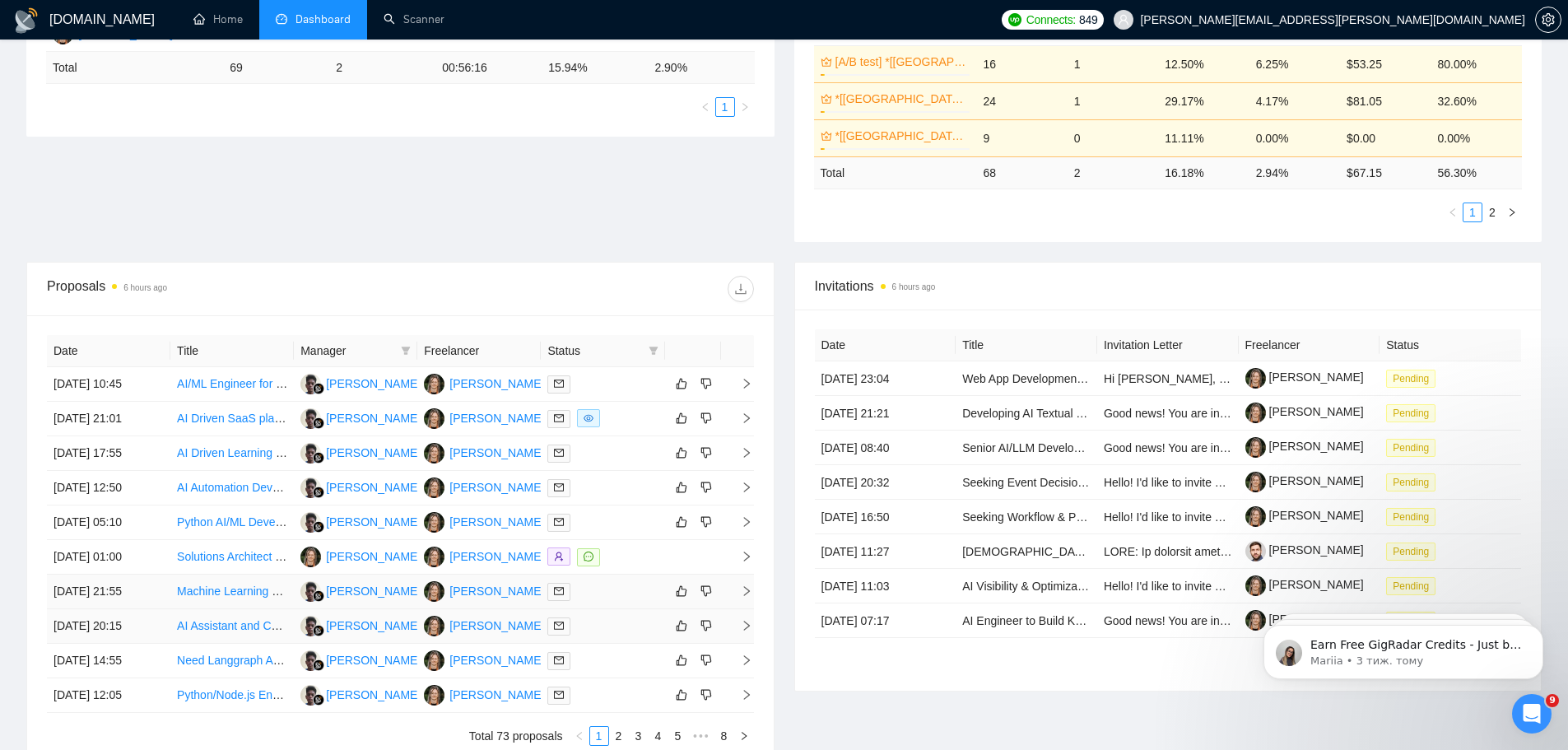
click at [608, 605] on td at bounding box center [602, 592] width 124 height 35
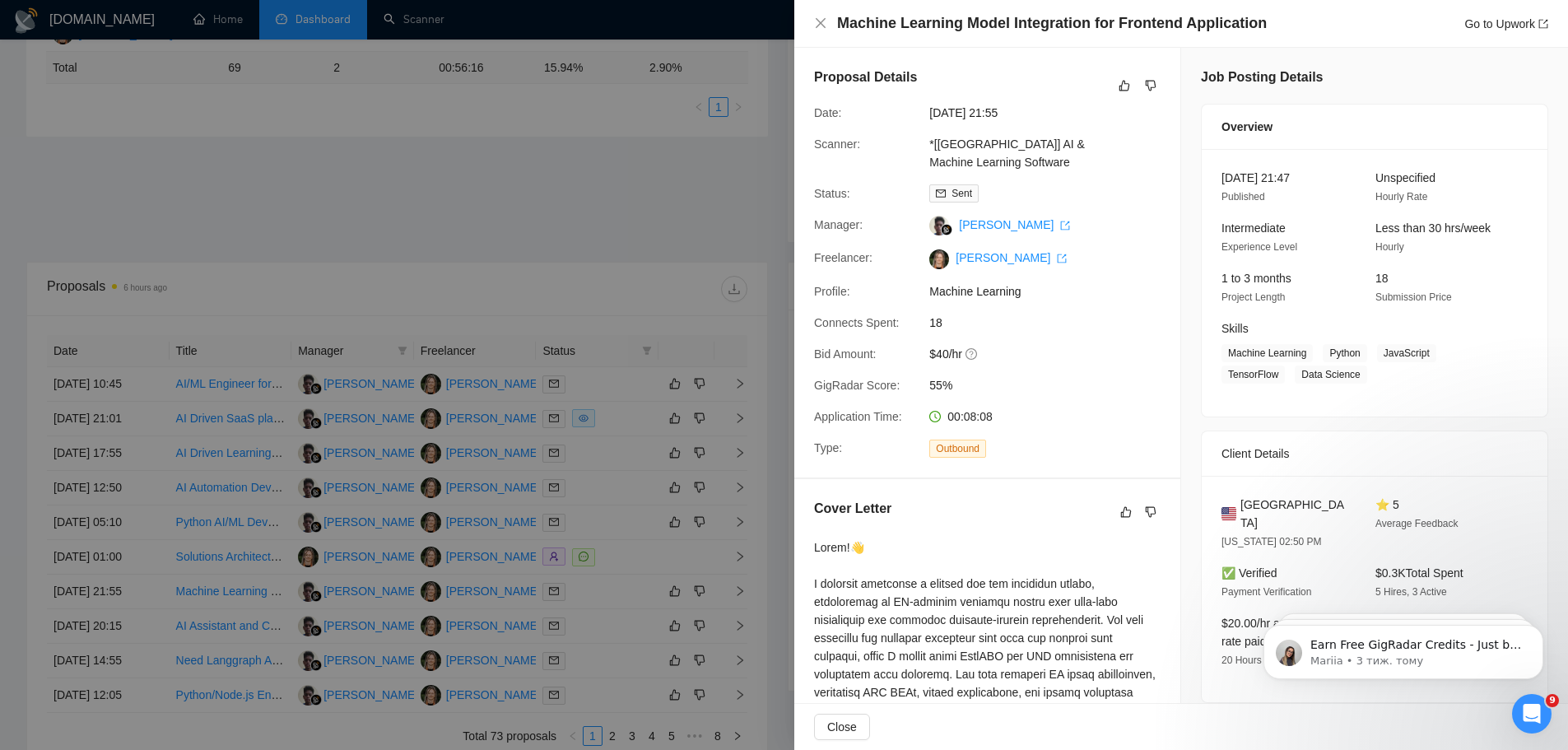
click at [575, 218] on div at bounding box center [784, 375] width 1568 height 750
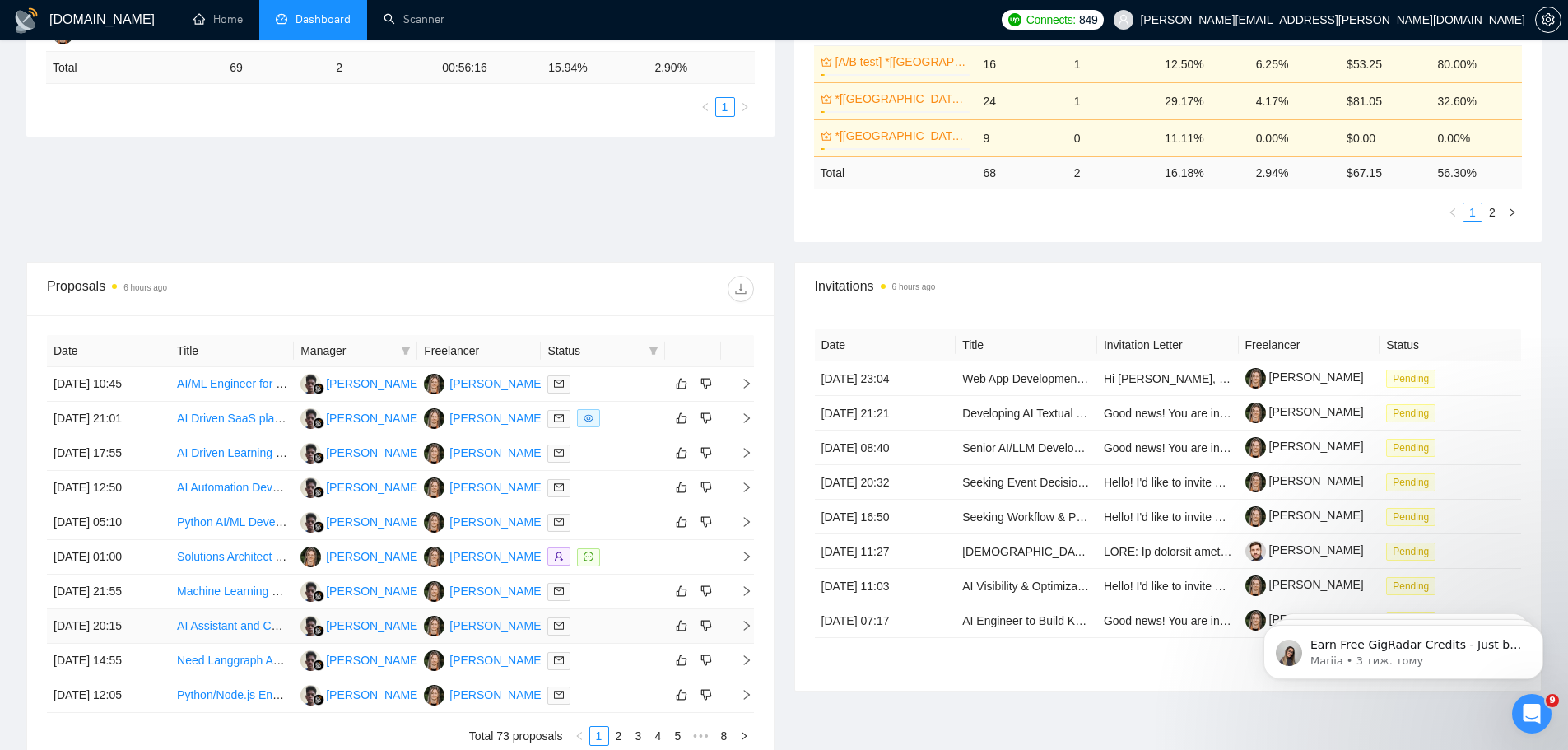
click at [601, 632] on div at bounding box center [602, 626] width 111 height 19
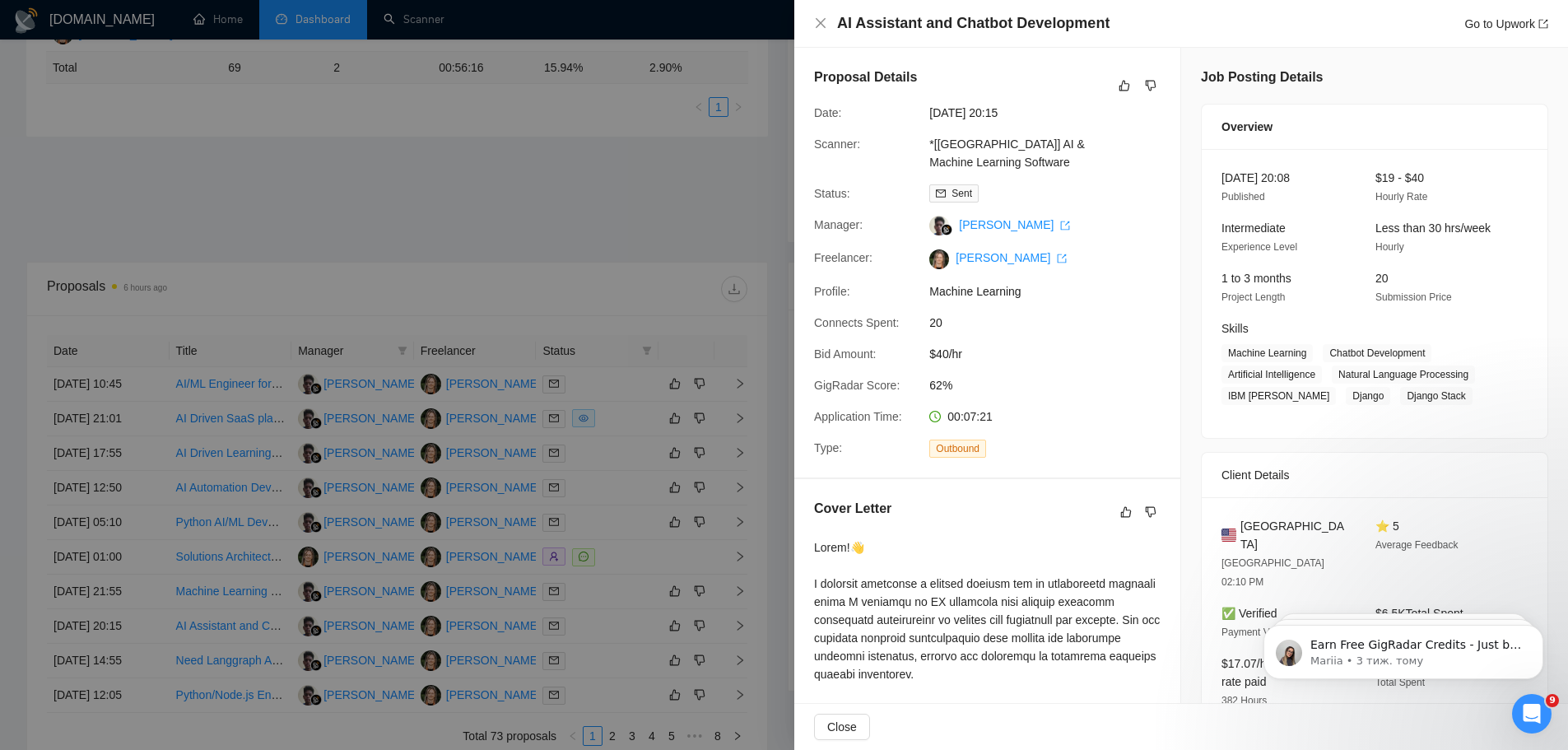
drag, startPoint x: 587, startPoint y: 238, endPoint x: 587, endPoint y: 248, distance: 10.0
click at [587, 239] on div at bounding box center [784, 375] width 1568 height 750
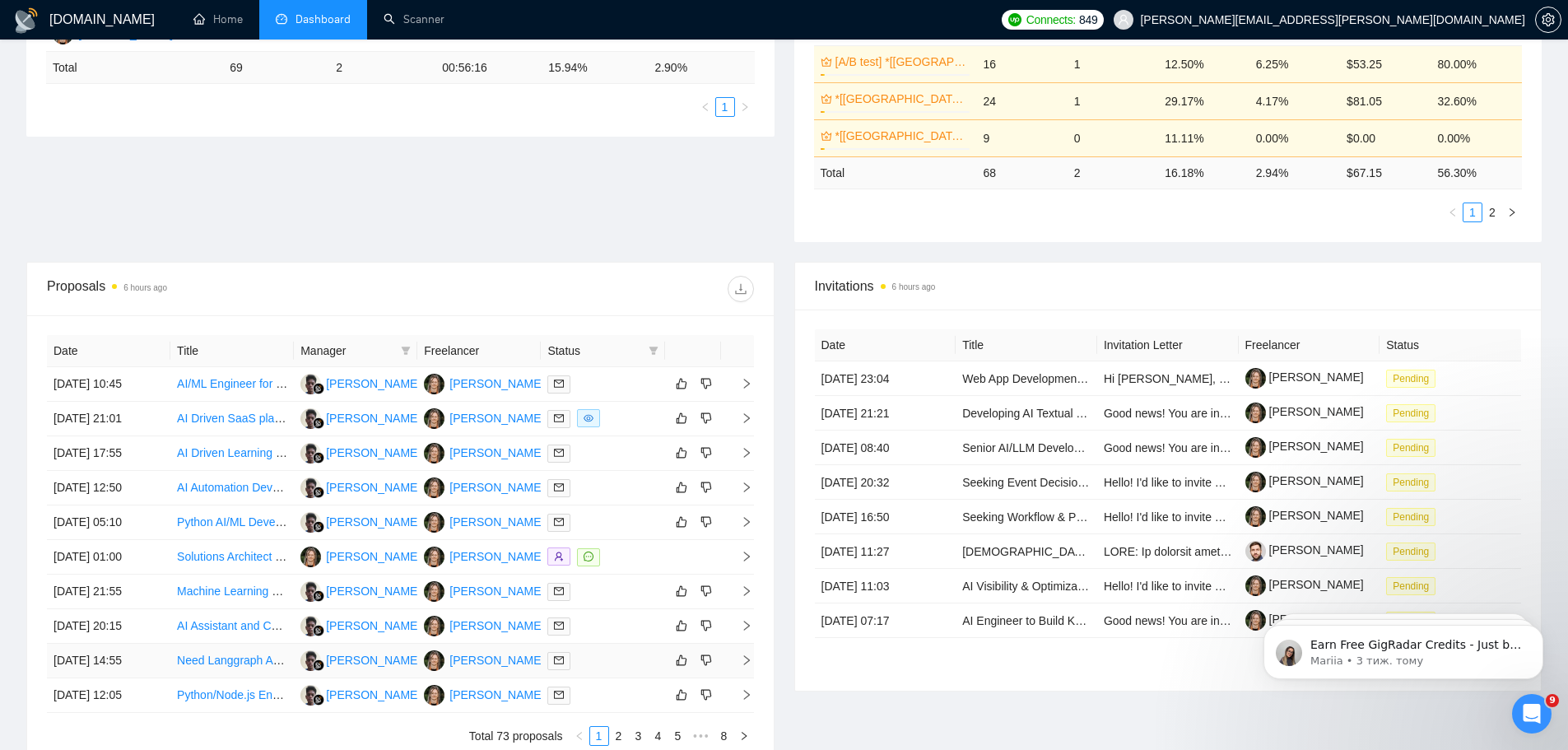
click at [596, 659] on div at bounding box center [602, 660] width 111 height 19
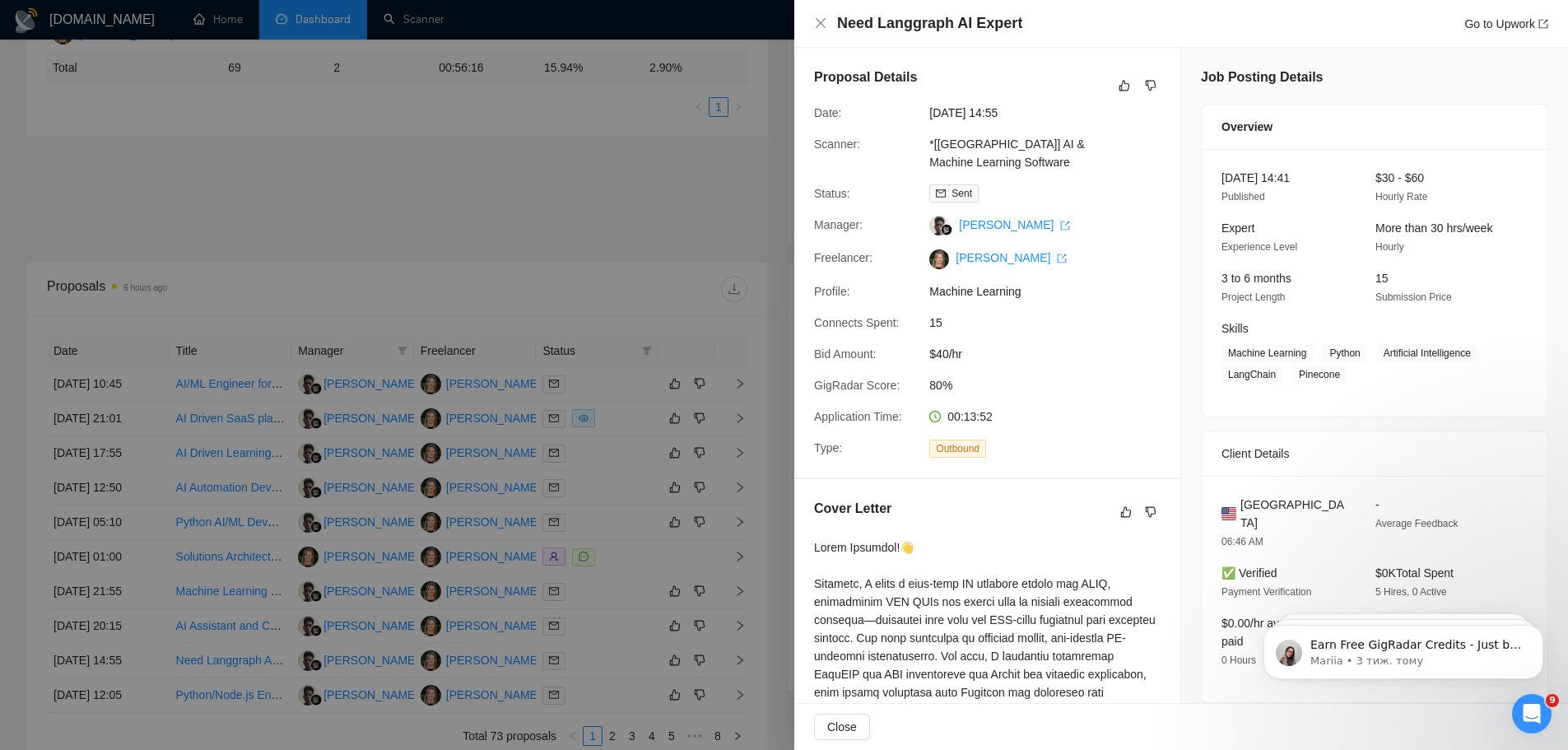
click at [618, 214] on div at bounding box center [784, 375] width 1568 height 750
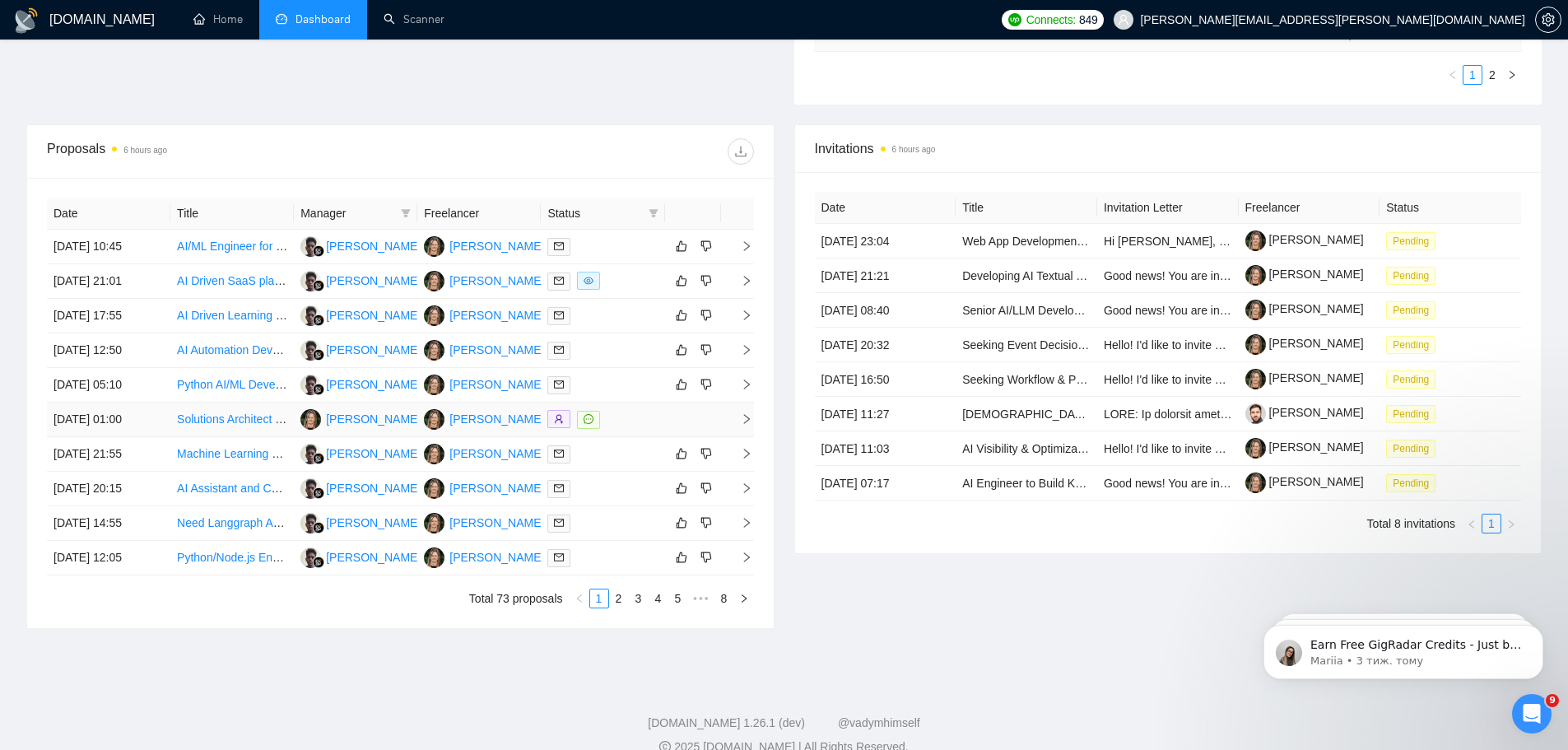
scroll to position [137, 0]
